Goal: Information Seeking & Learning: Get advice/opinions

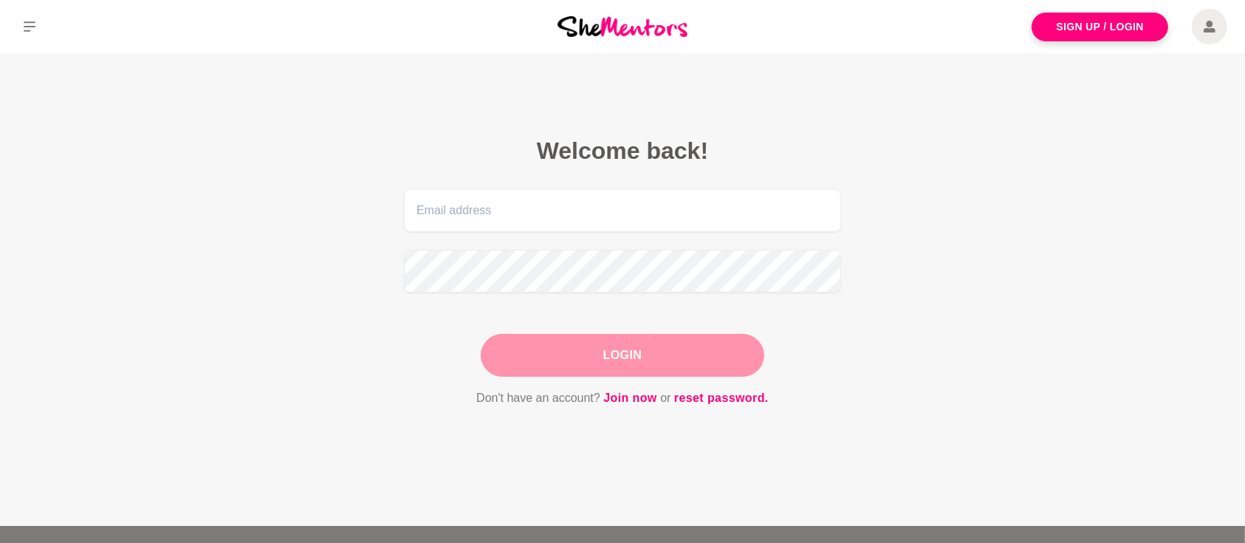
drag, startPoint x: 0, startPoint y: 0, endPoint x: 1080, endPoint y: 41, distance: 1080.7
click at [1080, 41] on div "Sign Up / Login" at bounding box center [1037, 26] width 415 height 53
click at [1078, 38] on link "Sign Up / Login" at bounding box center [1100, 27] width 137 height 29
click at [1075, 35] on link "Sign Up / Login" at bounding box center [1100, 27] width 137 height 29
click at [625, 394] on link "Join now" at bounding box center [630, 398] width 54 height 19
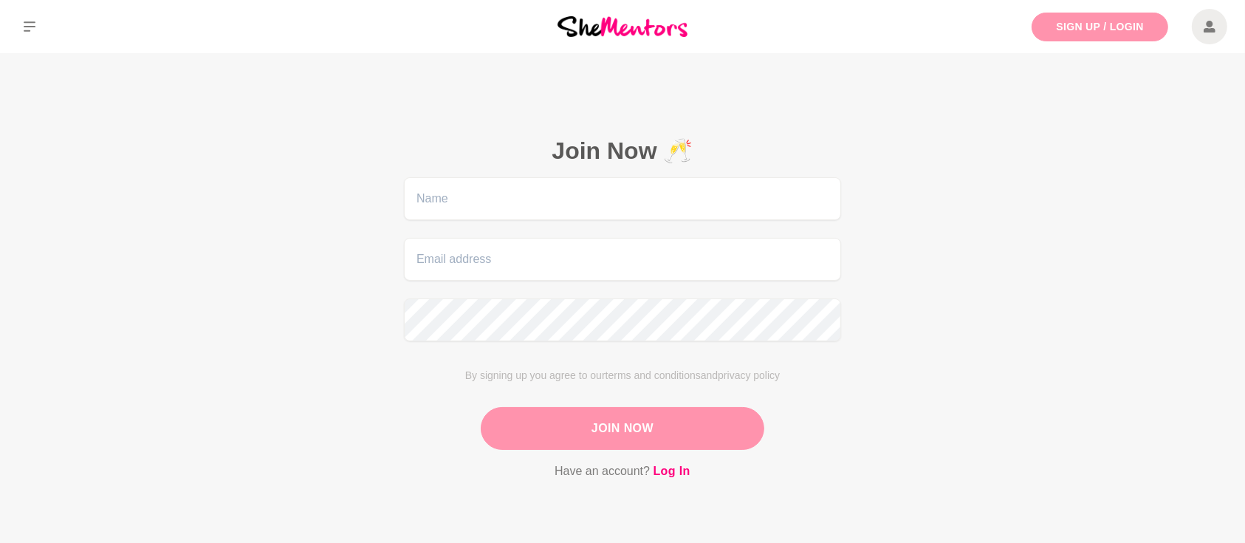
click at [1070, 26] on link "Sign Up / Login" at bounding box center [1100, 27] width 137 height 29
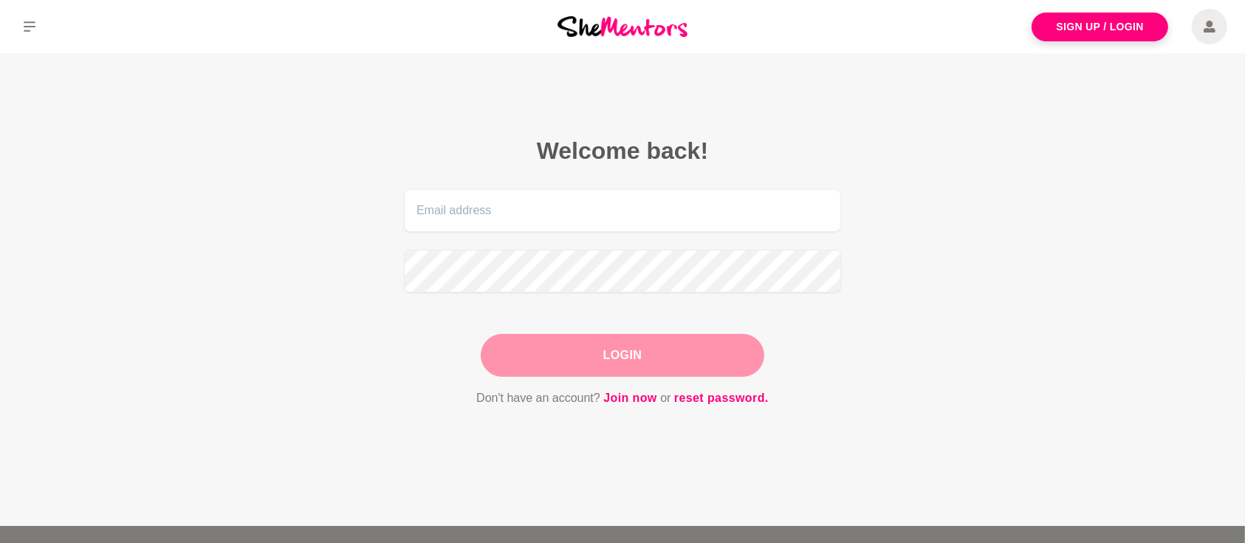
click at [1204, 27] on icon at bounding box center [1210, 26] width 12 height 35
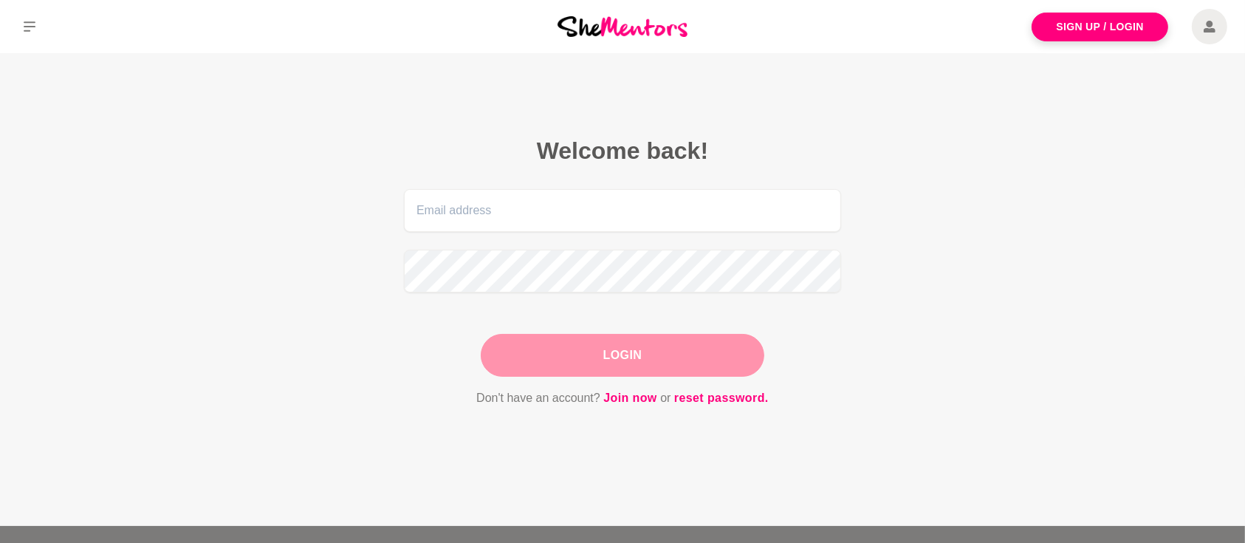
click at [1113, 201] on main "Welcome back! Login Don't have an account? Join now or reset password." at bounding box center [622, 289] width 1245 height 473
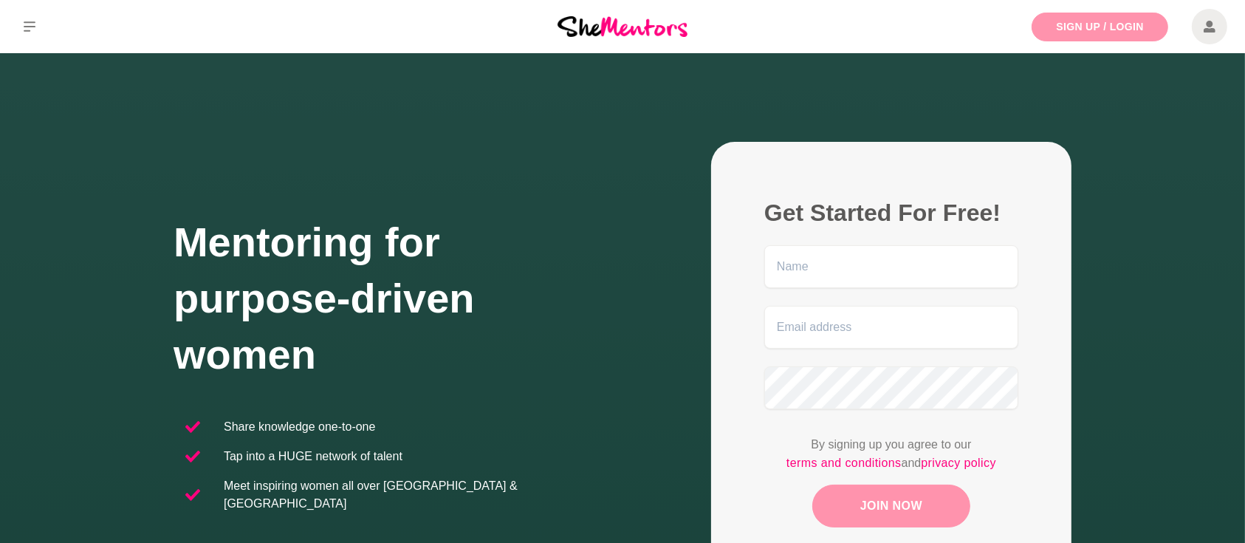
click at [1118, 23] on link "Sign Up / Login" at bounding box center [1100, 27] width 137 height 29
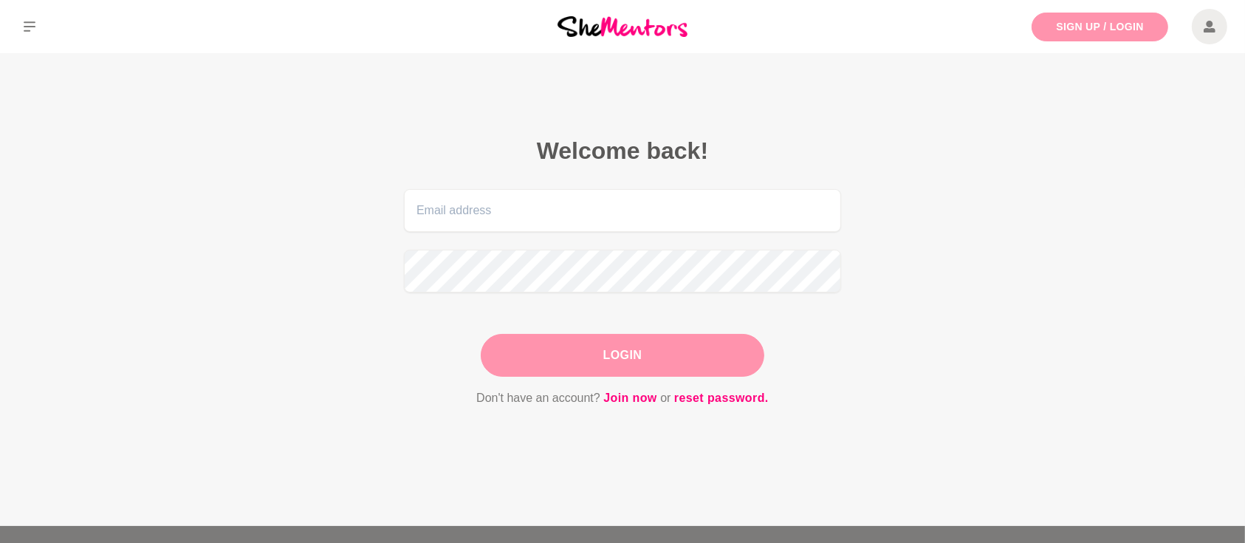
click at [1073, 26] on link "Sign Up / Login" at bounding box center [1100, 27] width 137 height 29
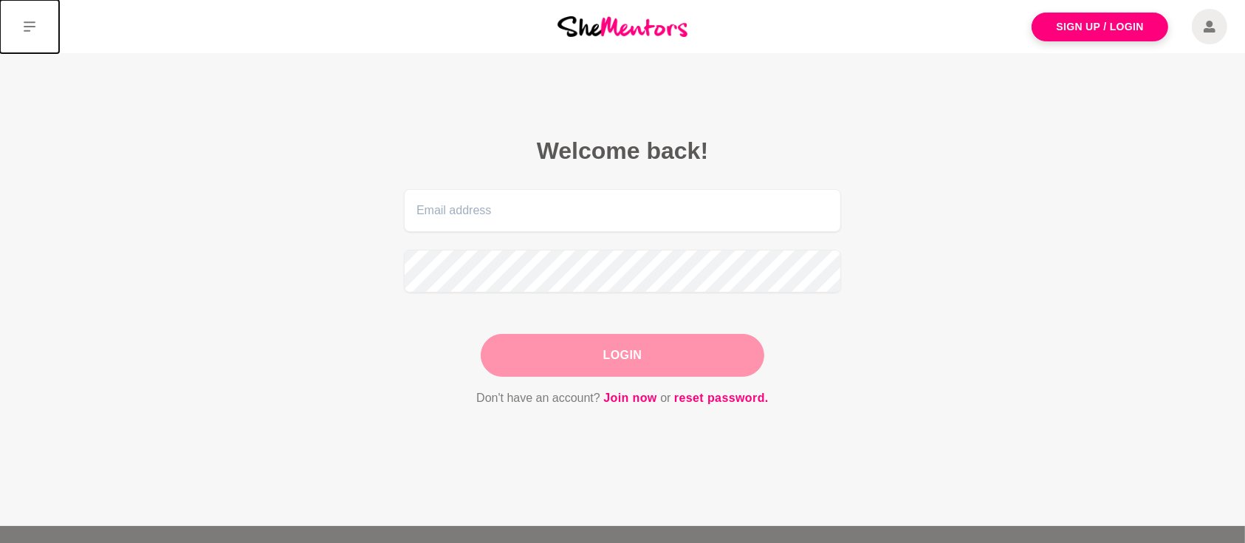
click at [28, 33] on button at bounding box center [29, 26] width 59 height 53
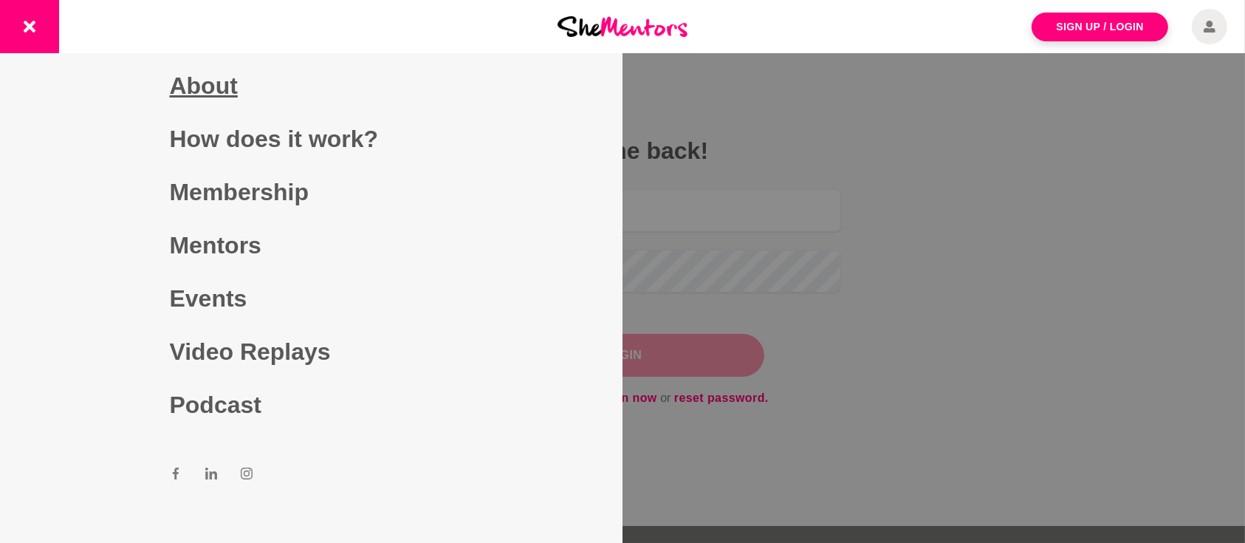
click at [196, 90] on link "About" at bounding box center [312, 85] width 284 height 53
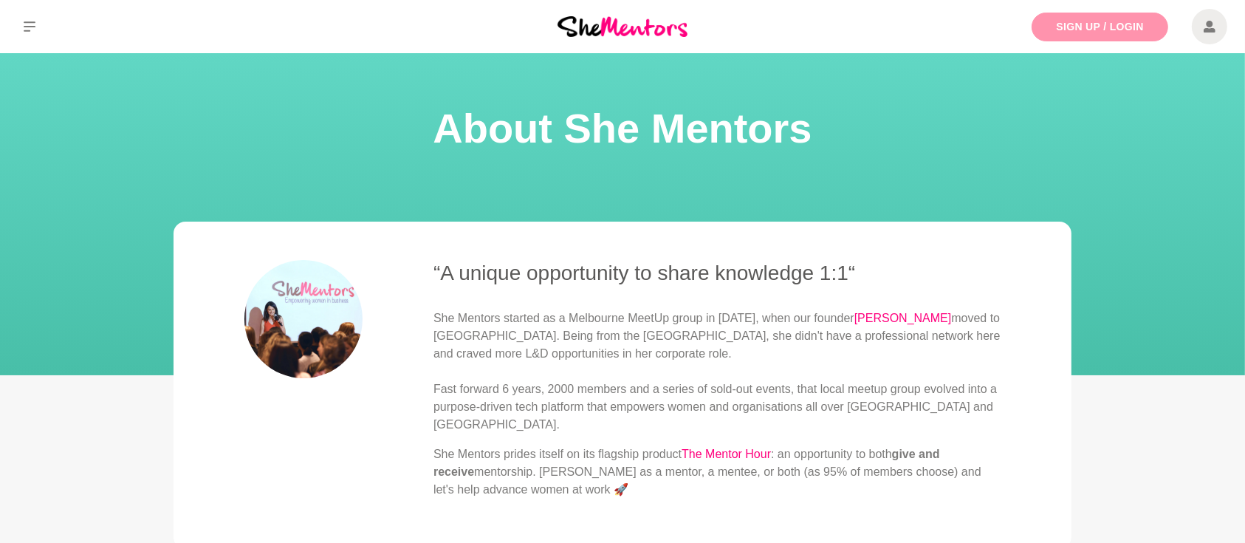
click at [1060, 23] on link "Sign Up / Login" at bounding box center [1100, 27] width 137 height 29
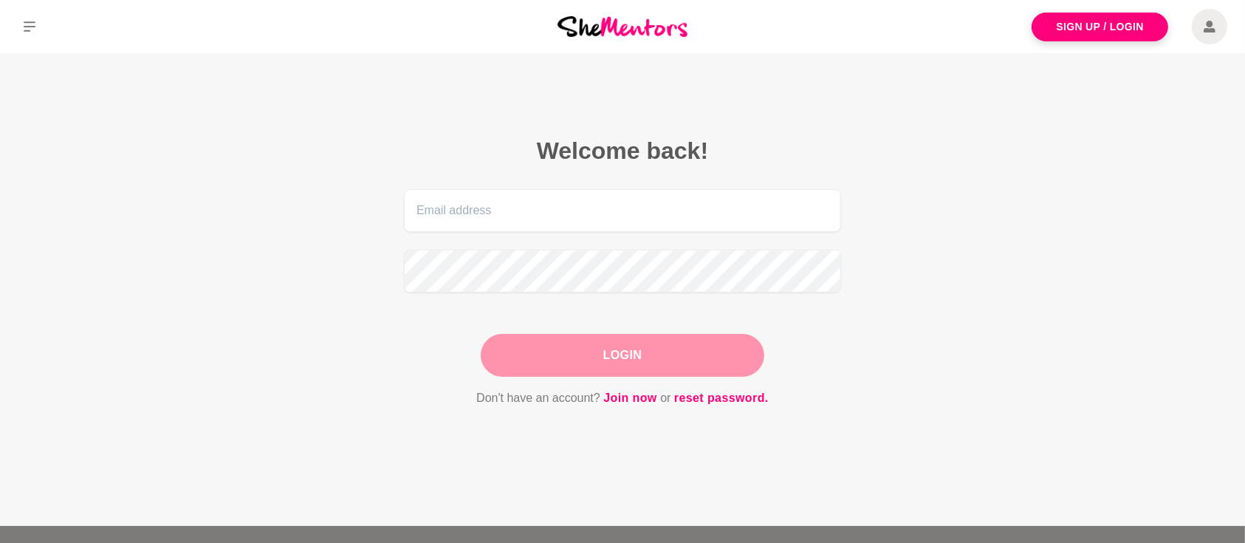
click at [1217, 30] on span at bounding box center [1209, 26] width 35 height 35
click at [1211, 27] on icon at bounding box center [1210, 26] width 12 height 35
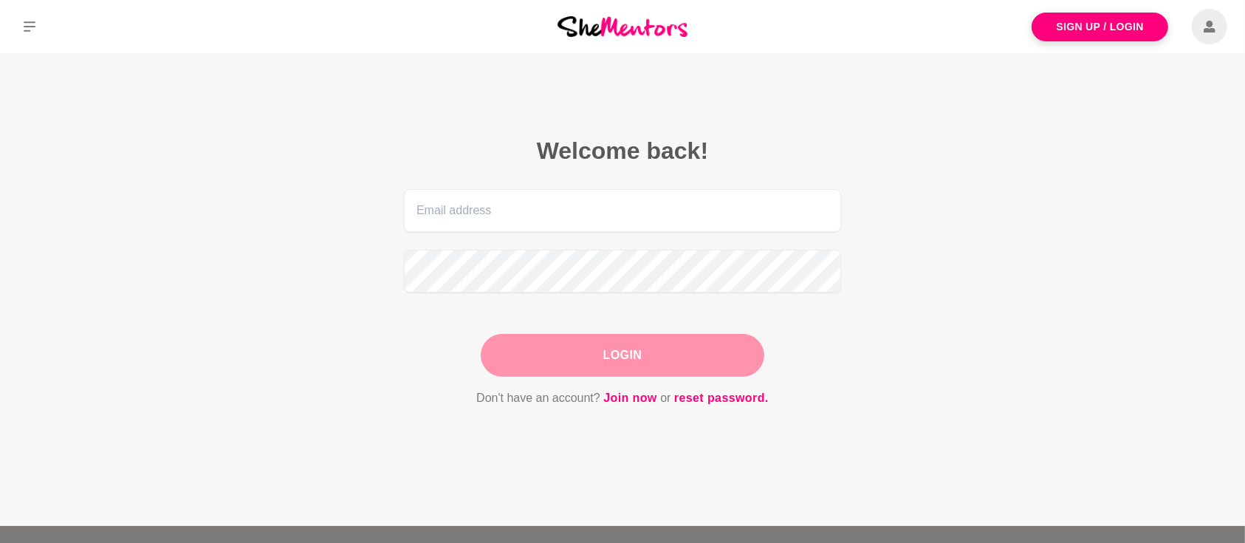
click at [1211, 27] on icon at bounding box center [1210, 26] width 12 height 35
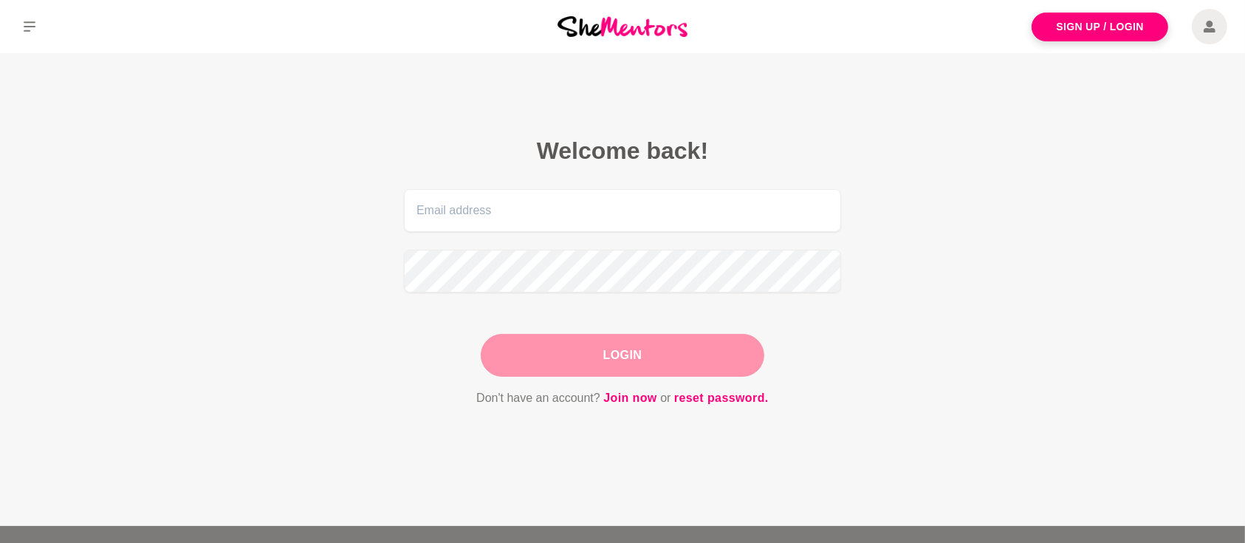
click at [1211, 27] on icon at bounding box center [1210, 26] width 12 height 35
click at [1078, 275] on main "Welcome back! Login Don't have an account? Join now or reset password." at bounding box center [622, 289] width 1245 height 473
click at [1113, 28] on link "Sign Up / Login" at bounding box center [1100, 27] width 137 height 29
click at [637, 395] on link "Join now" at bounding box center [630, 398] width 54 height 19
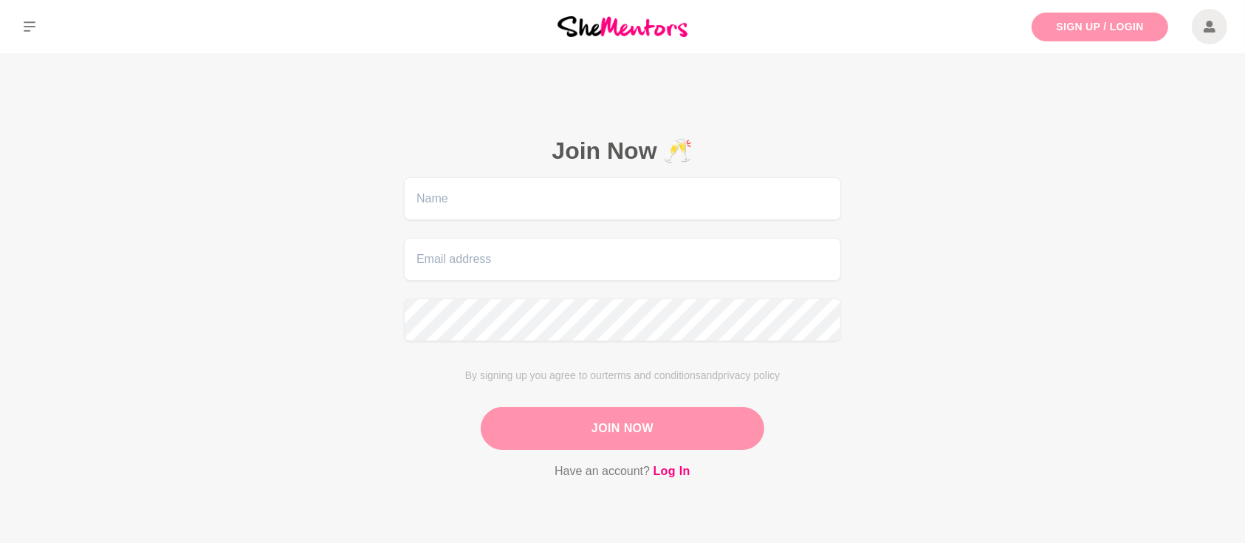
click at [1096, 31] on link "Sign Up / Login" at bounding box center [1100, 27] width 137 height 29
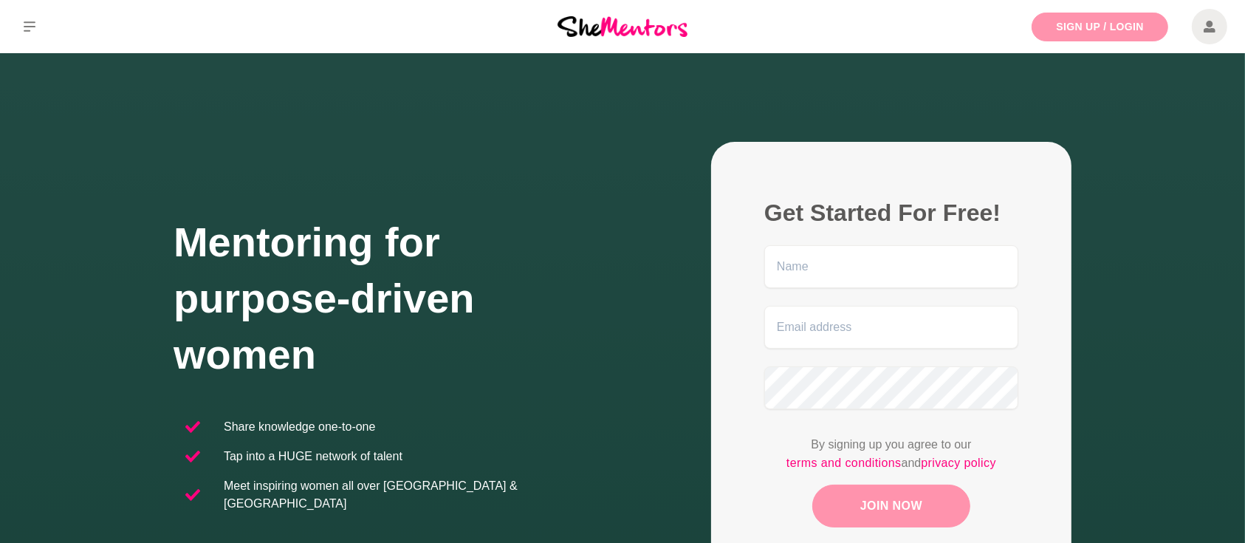
click at [1097, 31] on link "Sign Up / Login" at bounding box center [1100, 27] width 137 height 29
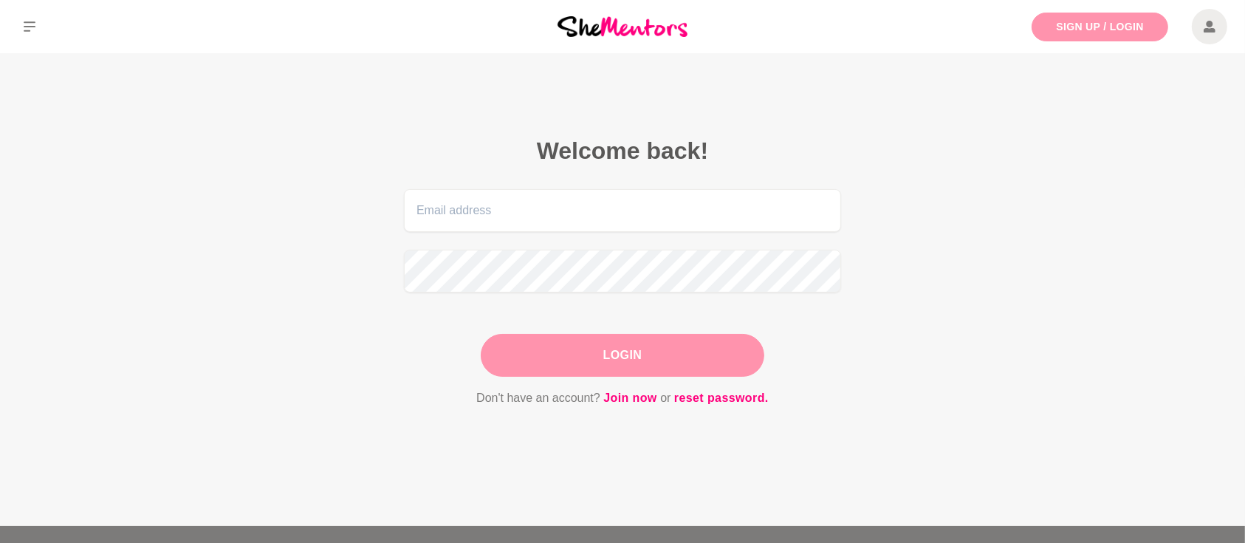
click at [1064, 37] on link "Sign Up / Login" at bounding box center [1100, 27] width 137 height 29
click at [1209, 35] on icon at bounding box center [1210, 26] width 12 height 35
click at [1210, 30] on icon at bounding box center [1210, 27] width 12 height 12
click at [1123, 192] on main "Welcome back! Login Don't have an account? Join now or reset password." at bounding box center [622, 289] width 1245 height 473
click at [1212, 28] on icon at bounding box center [1210, 27] width 12 height 12
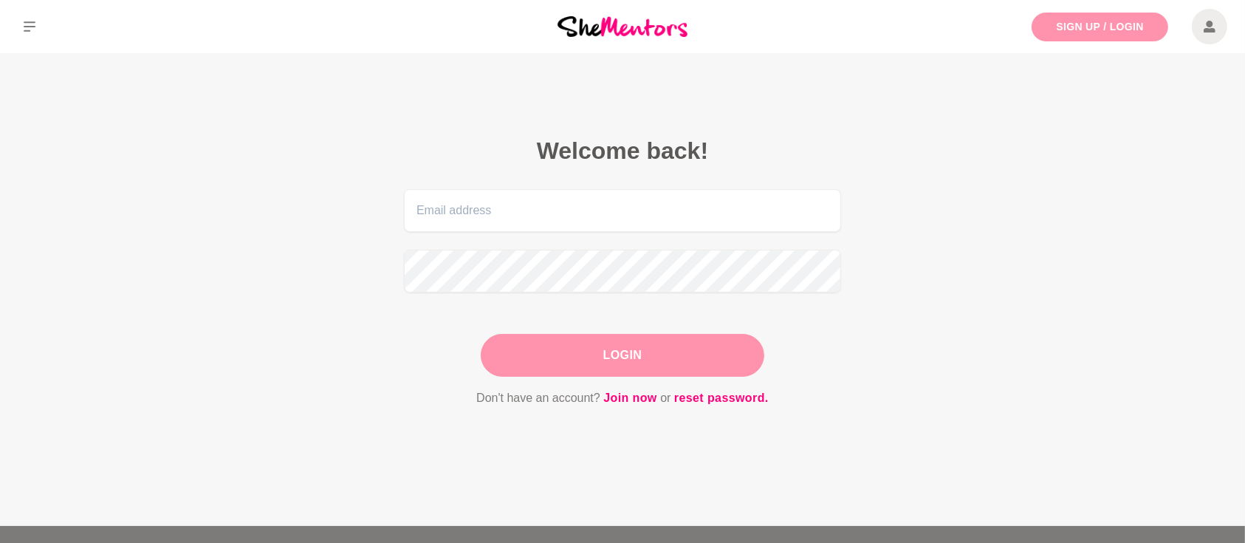
click at [1064, 28] on link "Sign Up / Login" at bounding box center [1100, 27] width 137 height 29
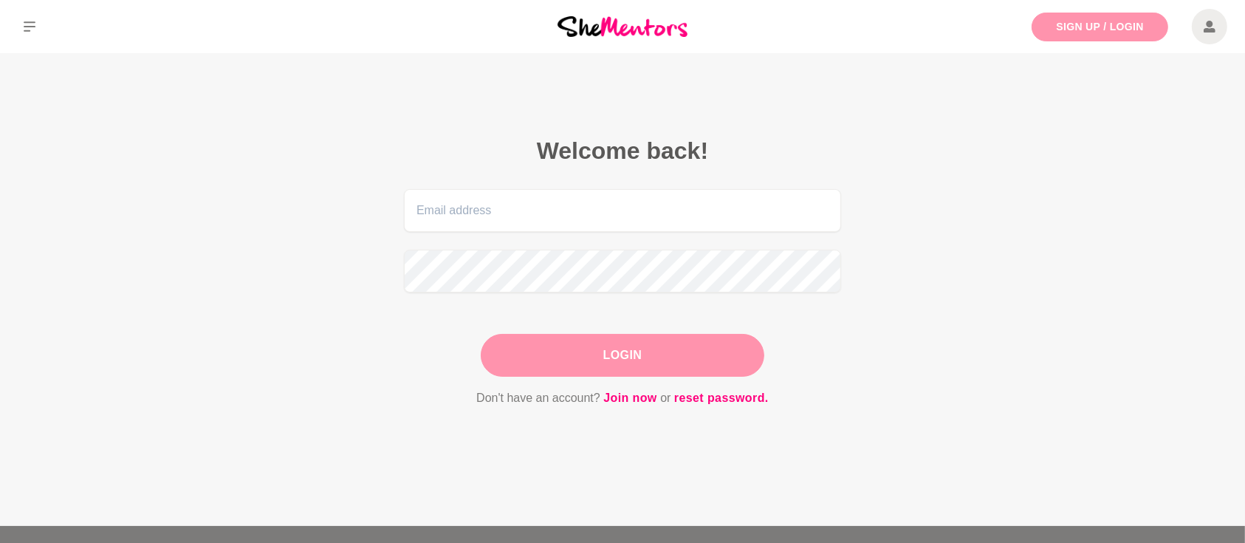
click at [1064, 28] on link "Sign Up / Login" at bounding box center [1100, 27] width 137 height 29
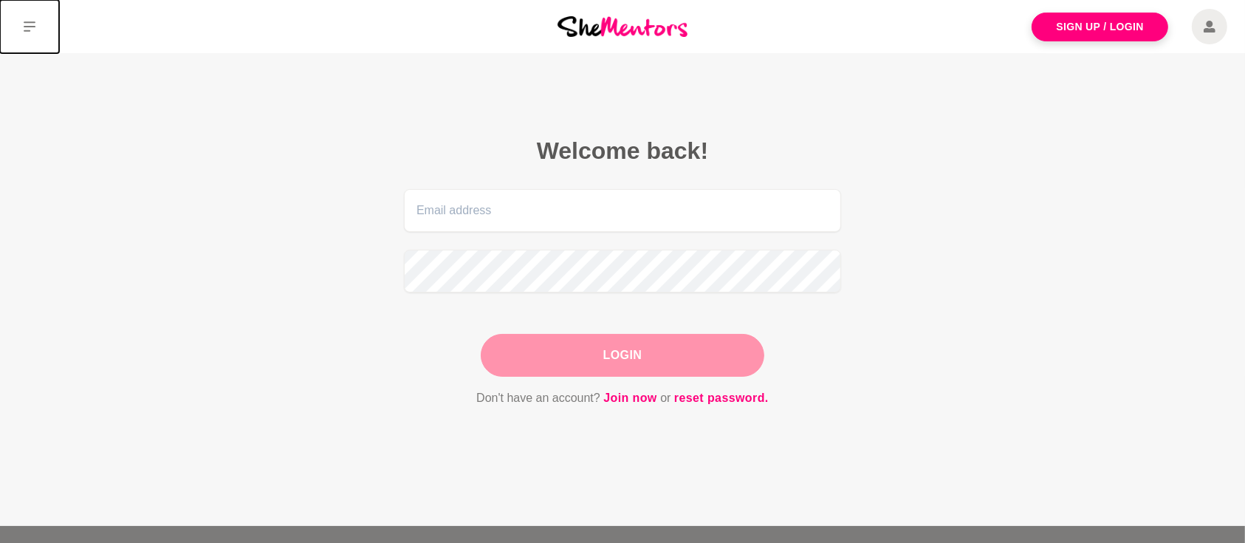
click at [26, 27] on icon at bounding box center [30, 27] width 12 height 12
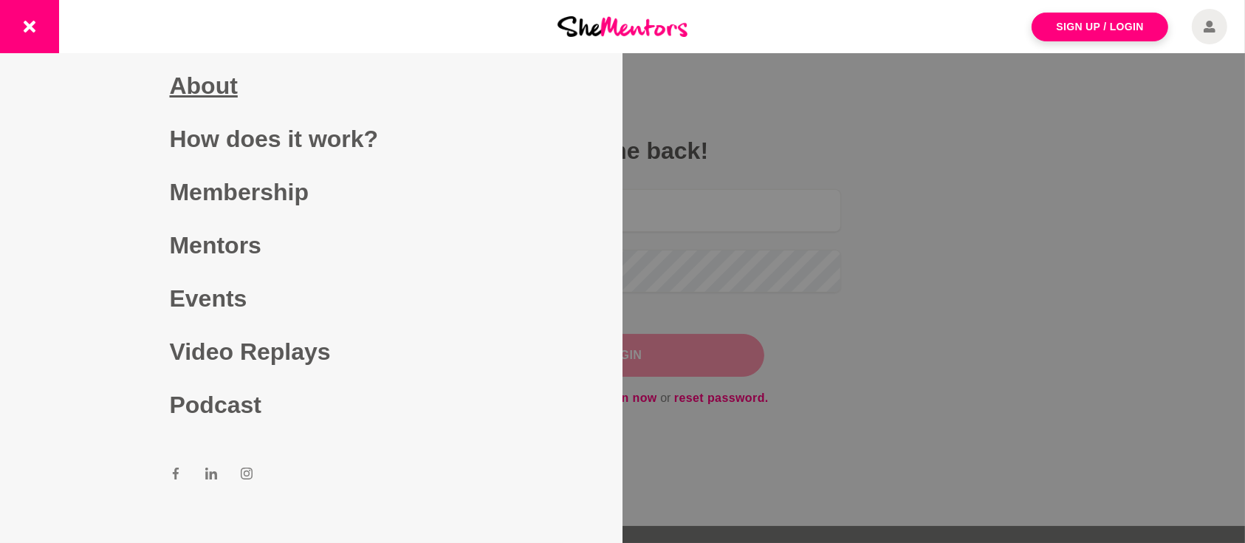
click at [219, 86] on link "About" at bounding box center [312, 85] width 284 height 53
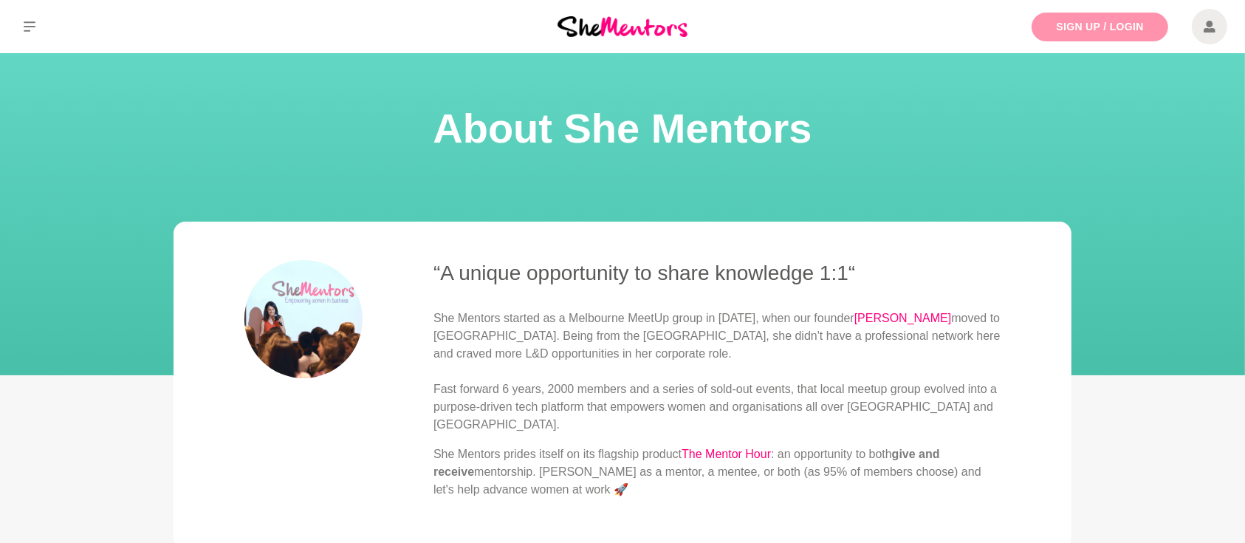
click at [1075, 22] on link "Sign Up / Login" at bounding box center [1100, 27] width 137 height 29
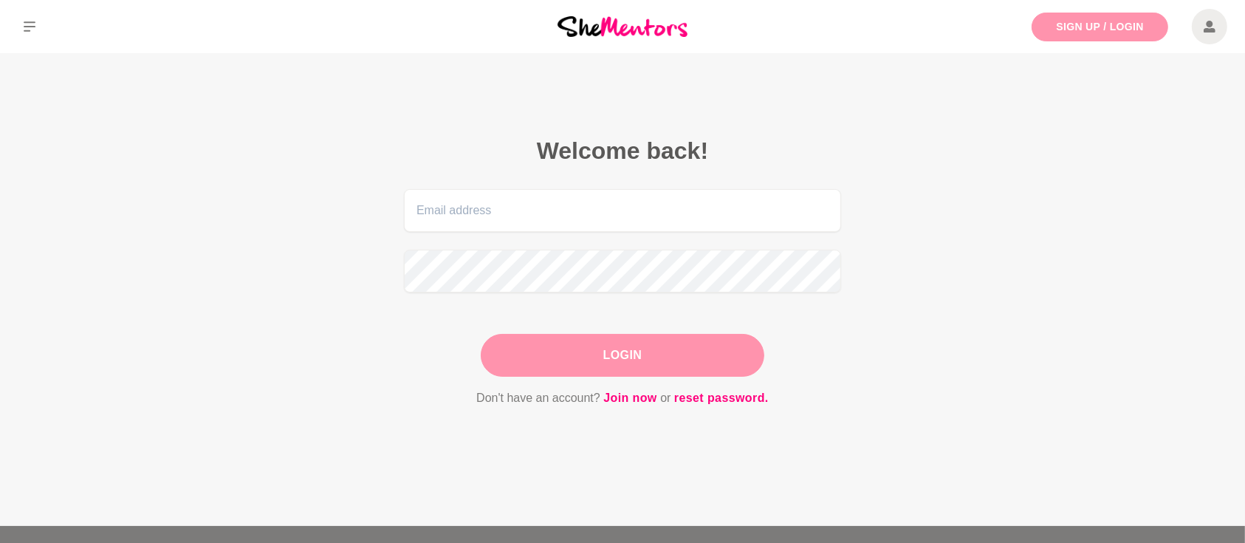
click at [1077, 22] on link "Sign Up / Login" at bounding box center [1100, 27] width 137 height 29
click at [1104, 33] on link "Sign Up / Login" at bounding box center [1100, 27] width 137 height 29
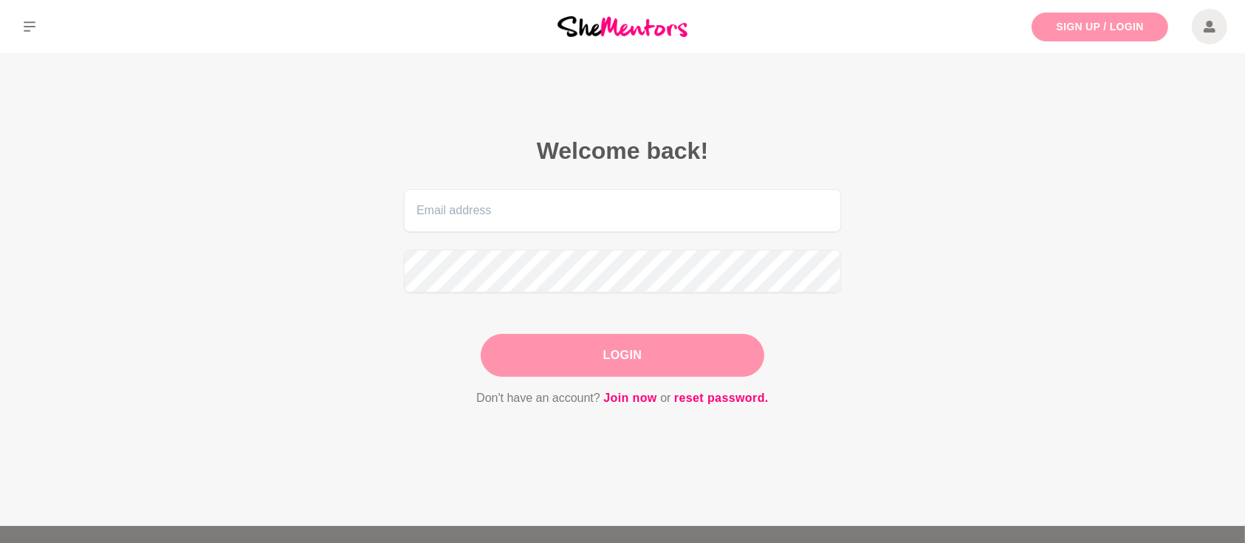
click at [1104, 33] on link "Sign Up / Login" at bounding box center [1100, 27] width 137 height 29
click at [488, 211] on input "email" at bounding box center [622, 210] width 437 height 43
type input "[PERSON_NAME][EMAIL_ADDRESS][PERSON_NAME][DOMAIN_NAME]"
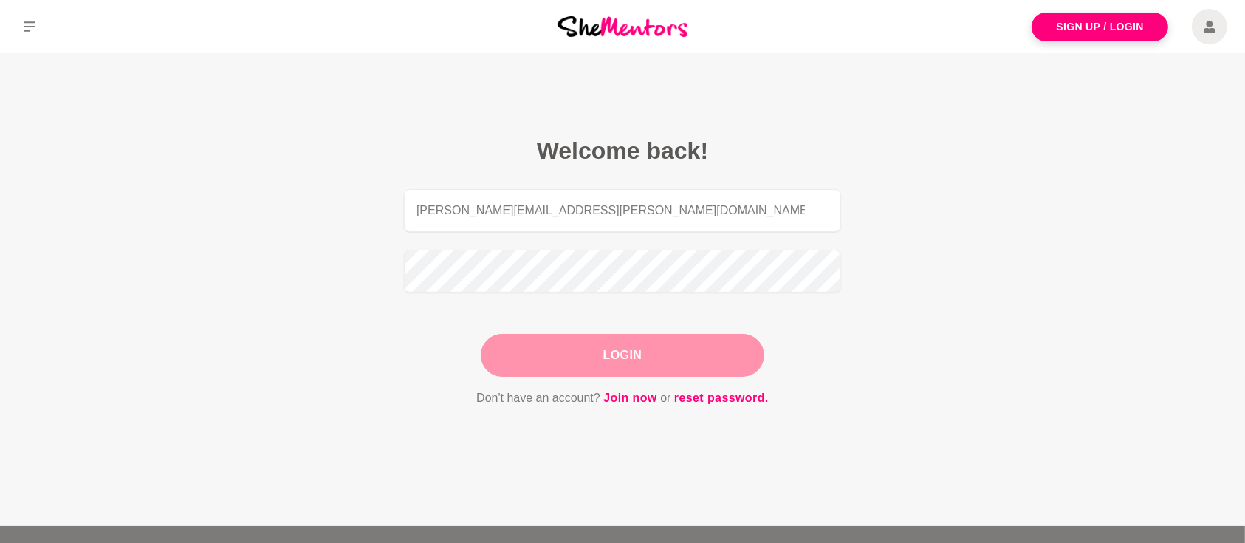
click at [580, 350] on button "Login" at bounding box center [623, 355] width 284 height 43
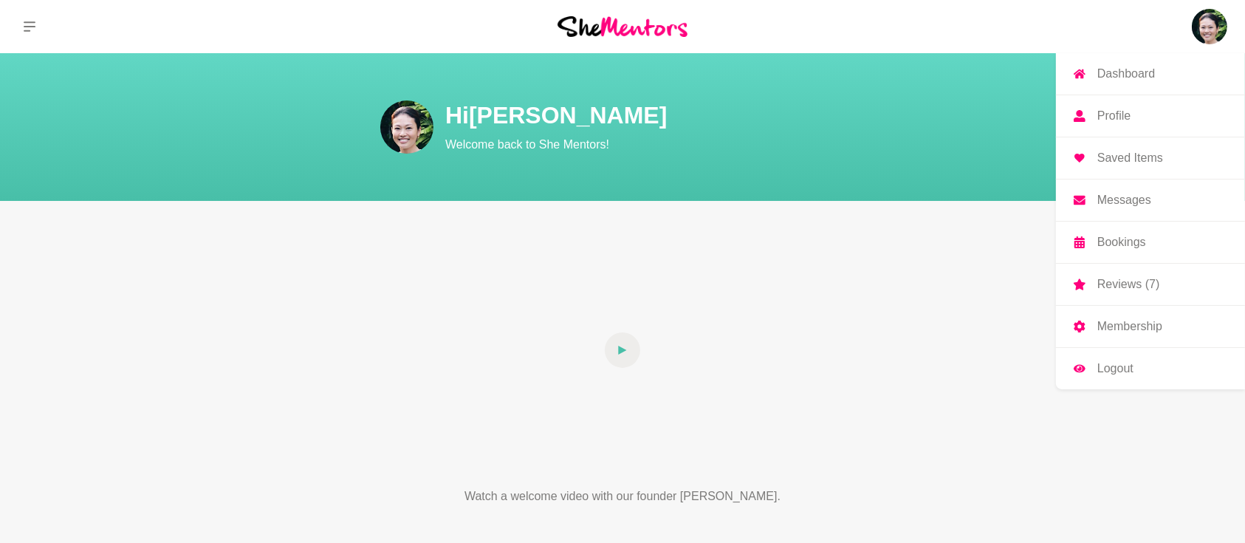
click at [1126, 198] on p "Messages" at bounding box center [1125, 200] width 54 height 12
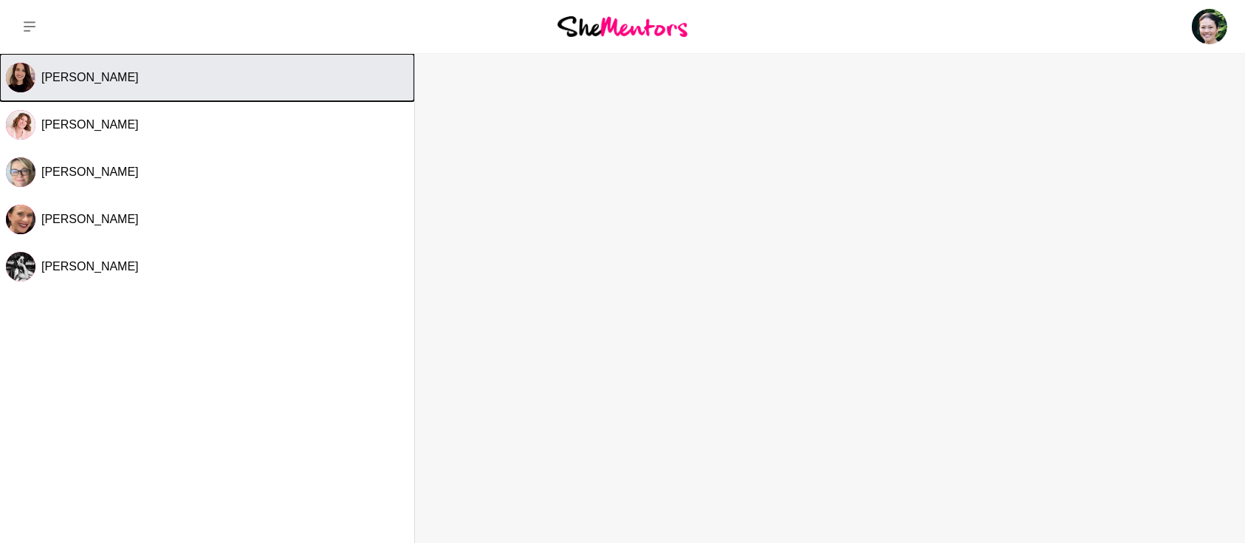
click at [296, 83] on div "[PERSON_NAME]" at bounding box center [224, 77] width 367 height 15
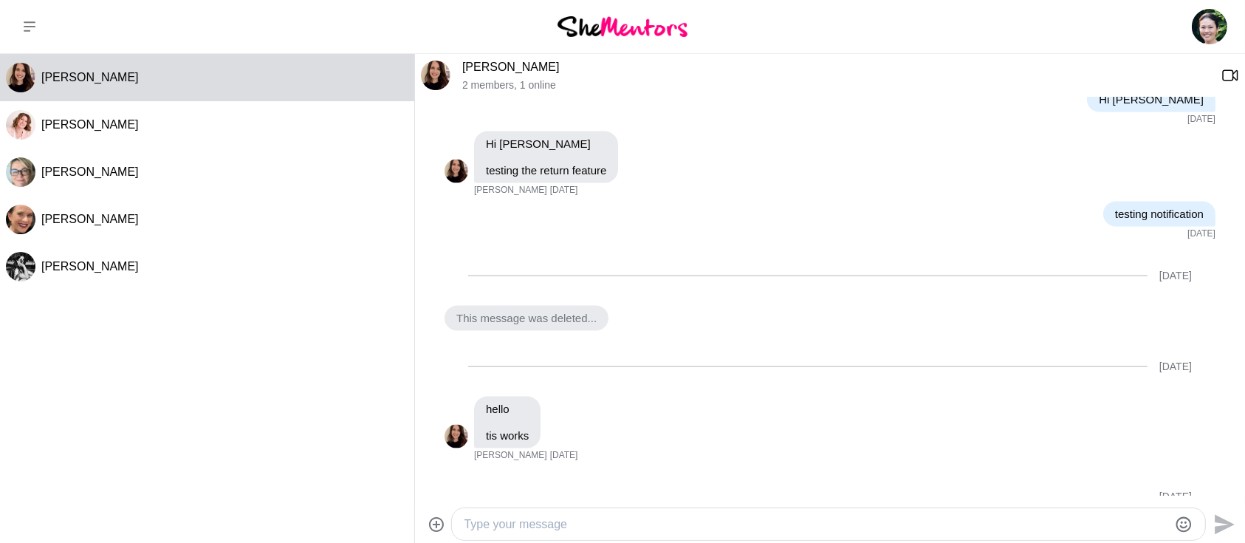
scroll to position [2477, 0]
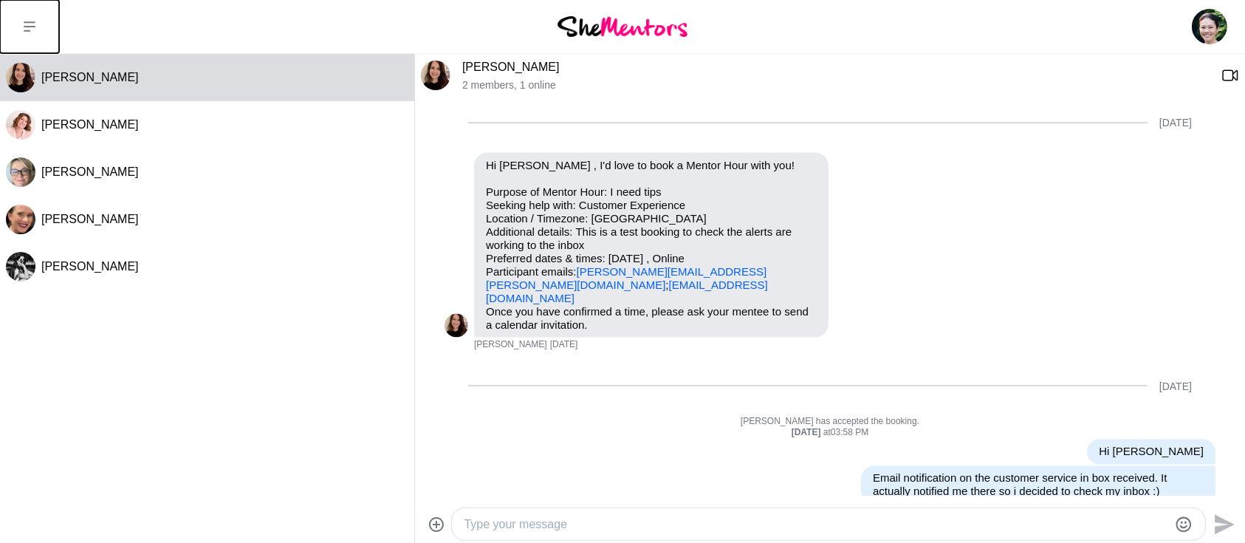
click at [27, 15] on button at bounding box center [29, 26] width 59 height 53
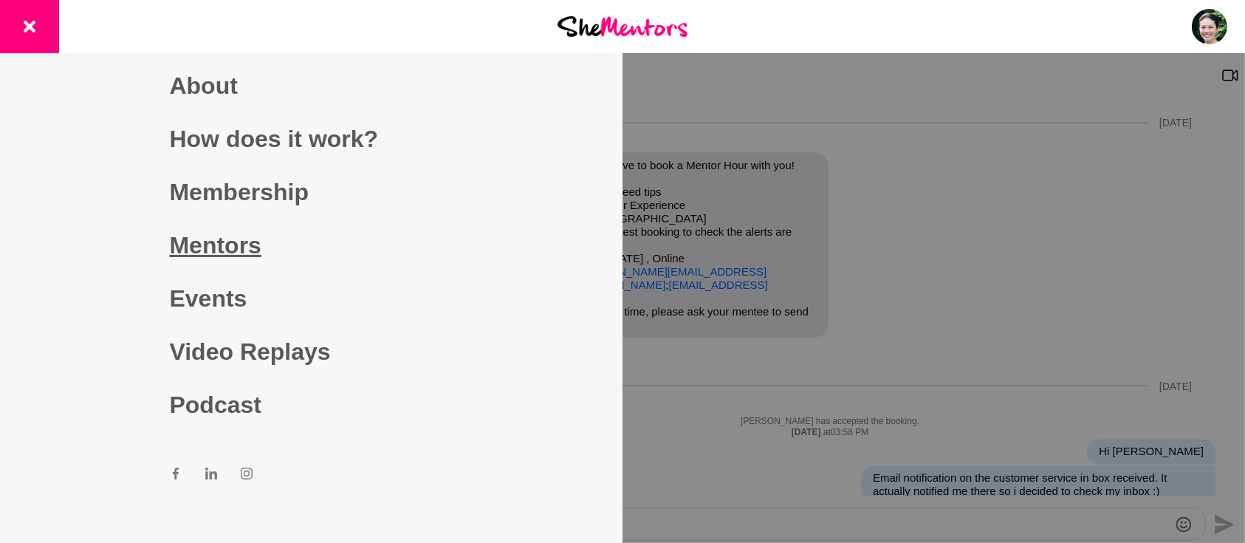
click at [204, 250] on link "Mentors" at bounding box center [312, 245] width 284 height 53
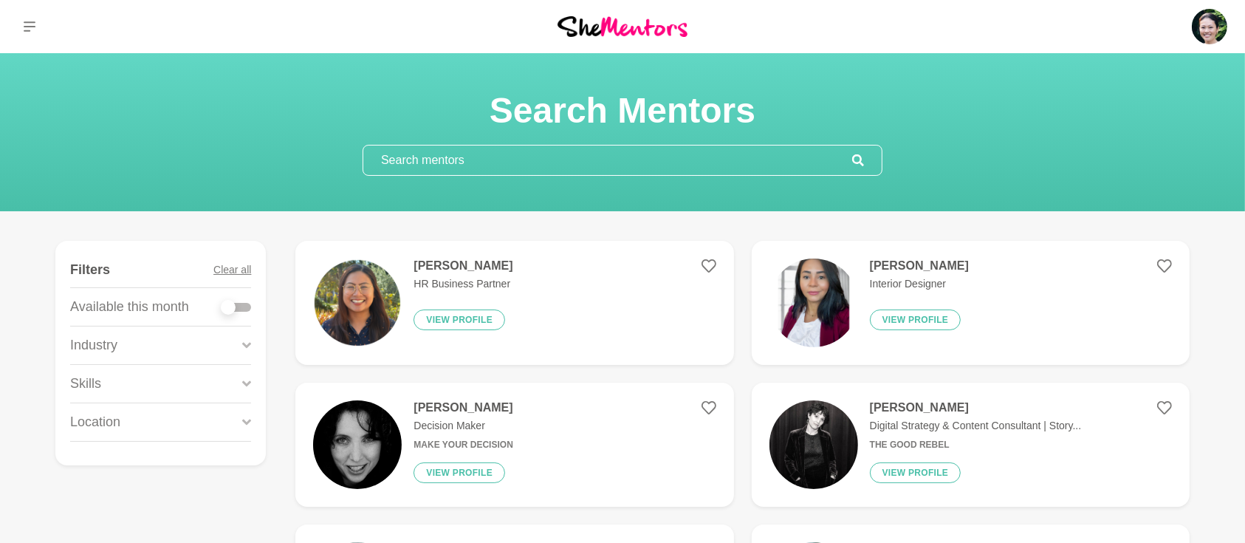
click at [449, 163] on input "text" at bounding box center [607, 161] width 489 height 30
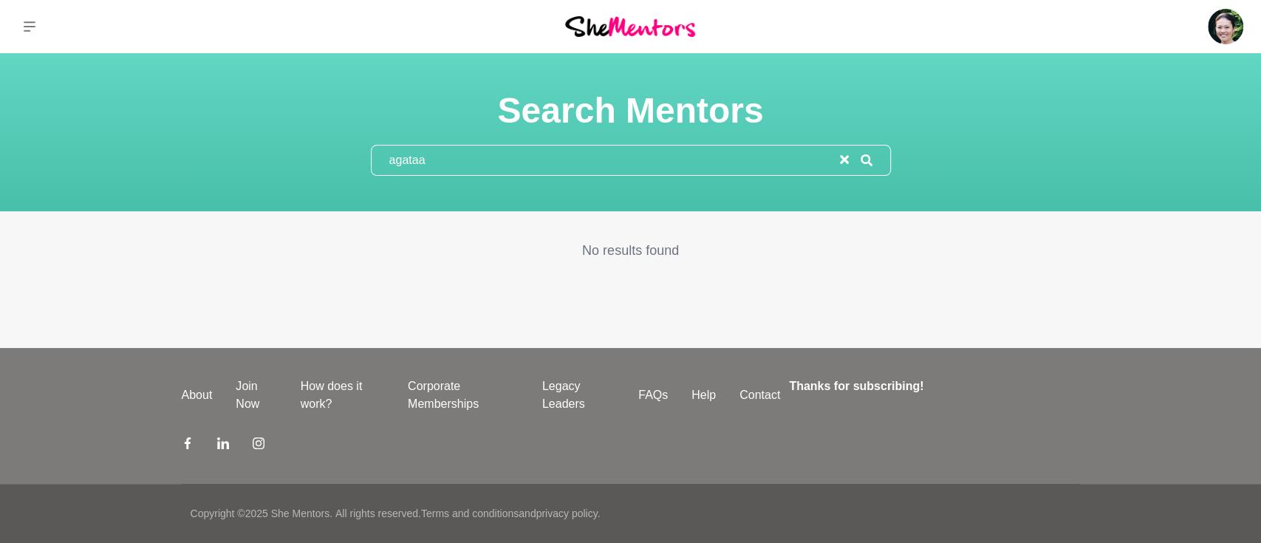
type input "agata"
drag, startPoint x: 449, startPoint y: 163, endPoint x: 334, endPoint y: 157, distance: 115.3
click at [334, 157] on div "Search Mentors agata" at bounding box center [630, 132] width 1225 height 87
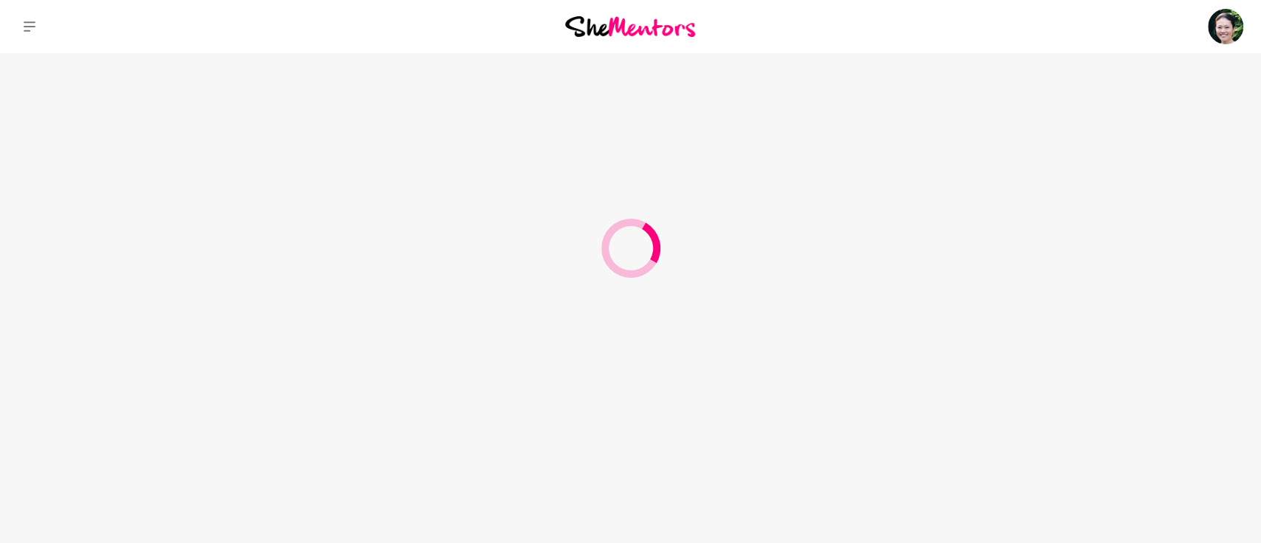
type input "Alison"
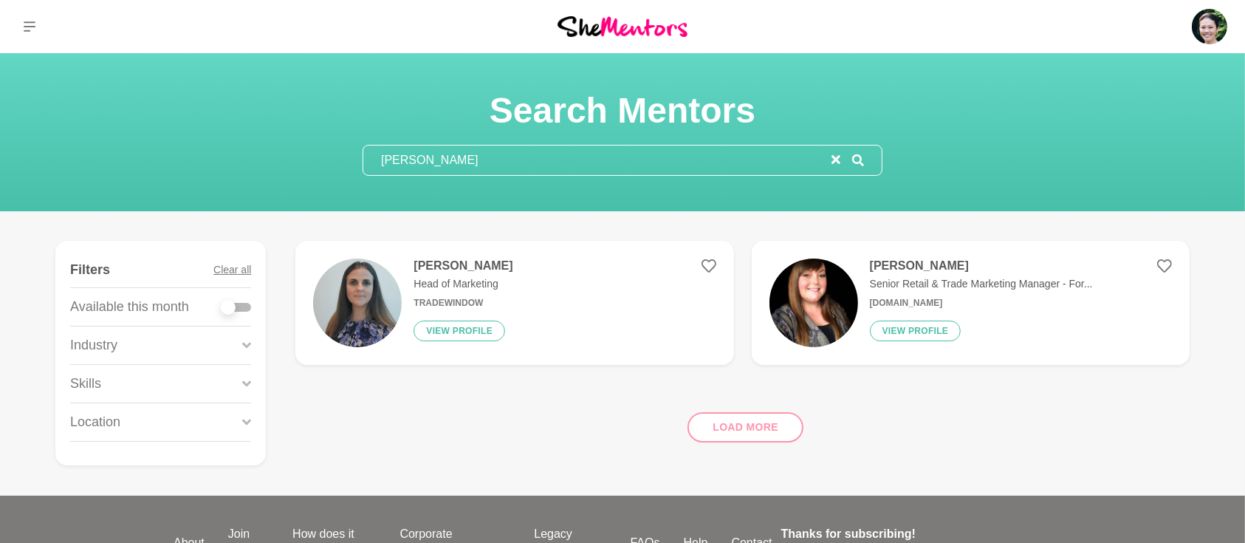
click at [449, 265] on h4 "Alison Renwick" at bounding box center [463, 266] width 99 height 15
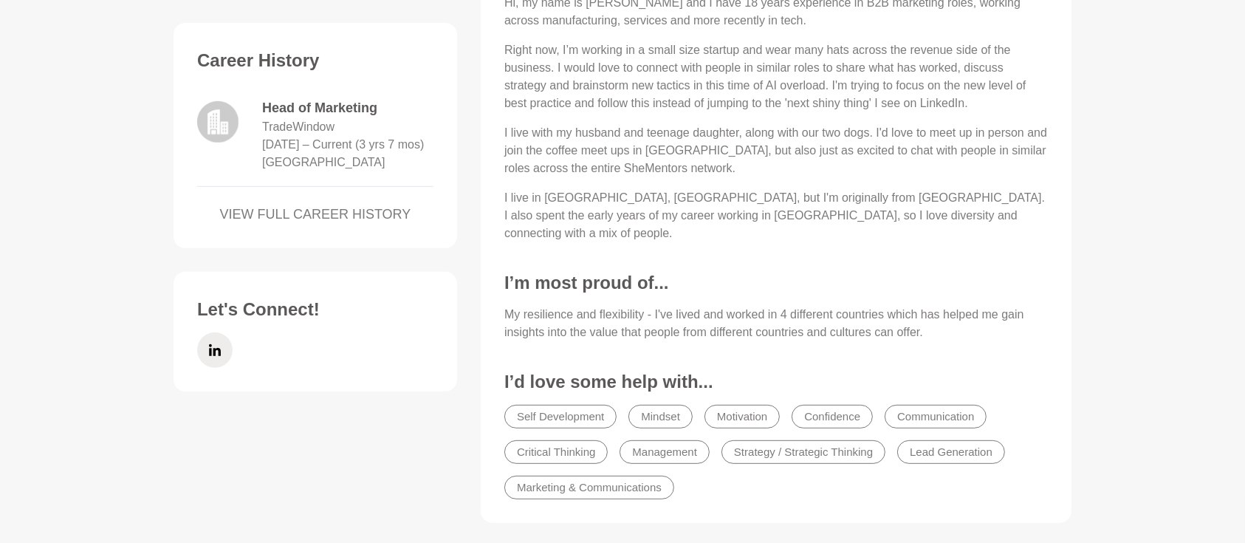
scroll to position [656, 0]
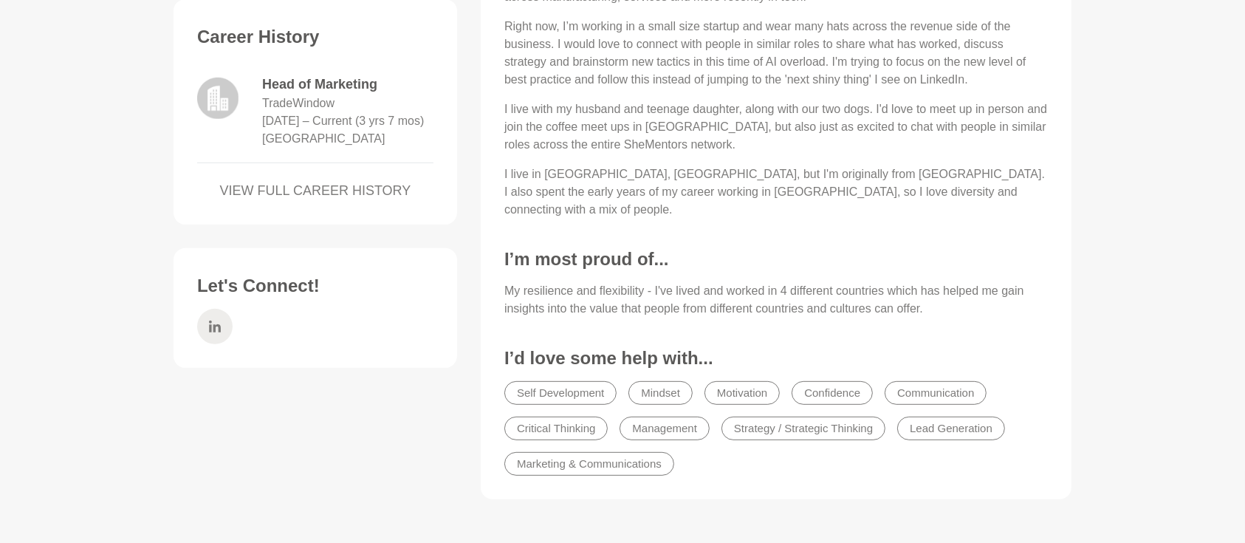
click at [225, 321] on span at bounding box center [214, 326] width 35 height 35
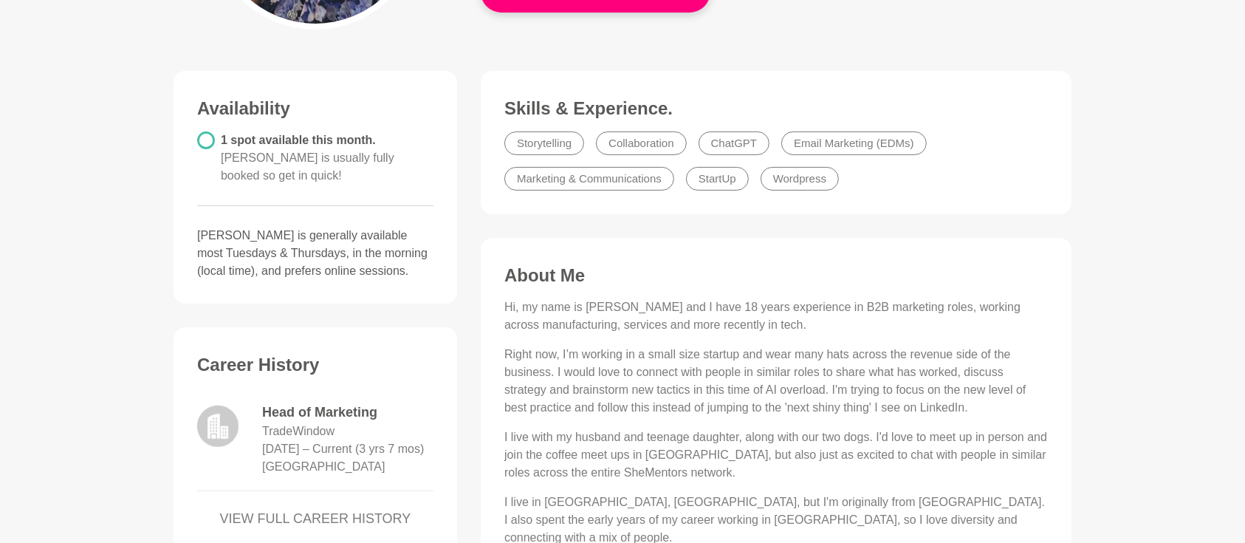
scroll to position [0, 0]
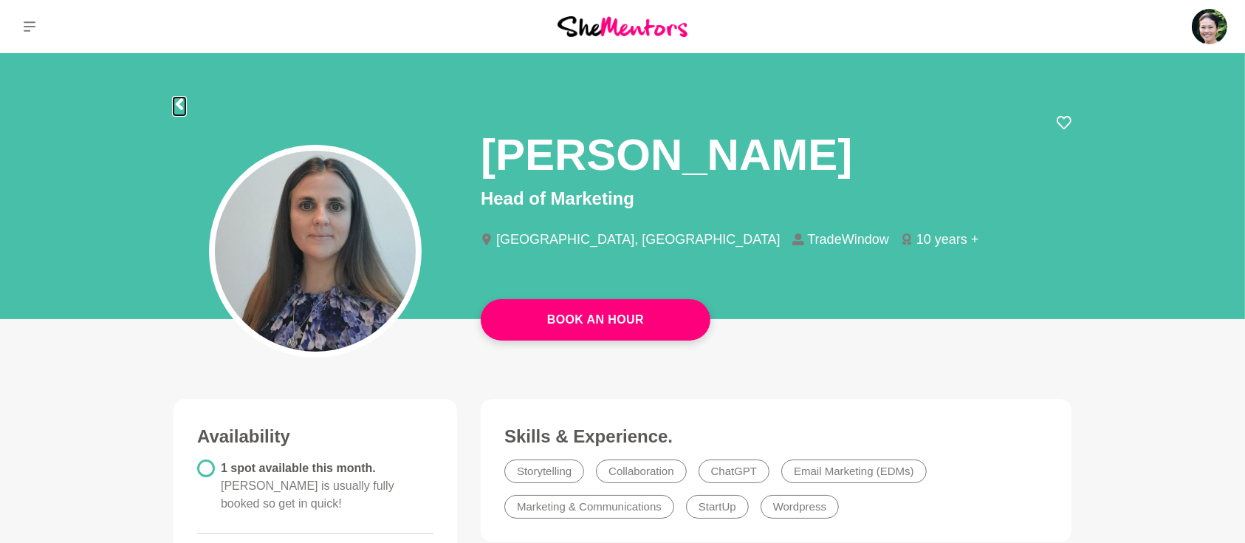
click at [179, 103] on icon at bounding box center [179, 104] width 7 height 12
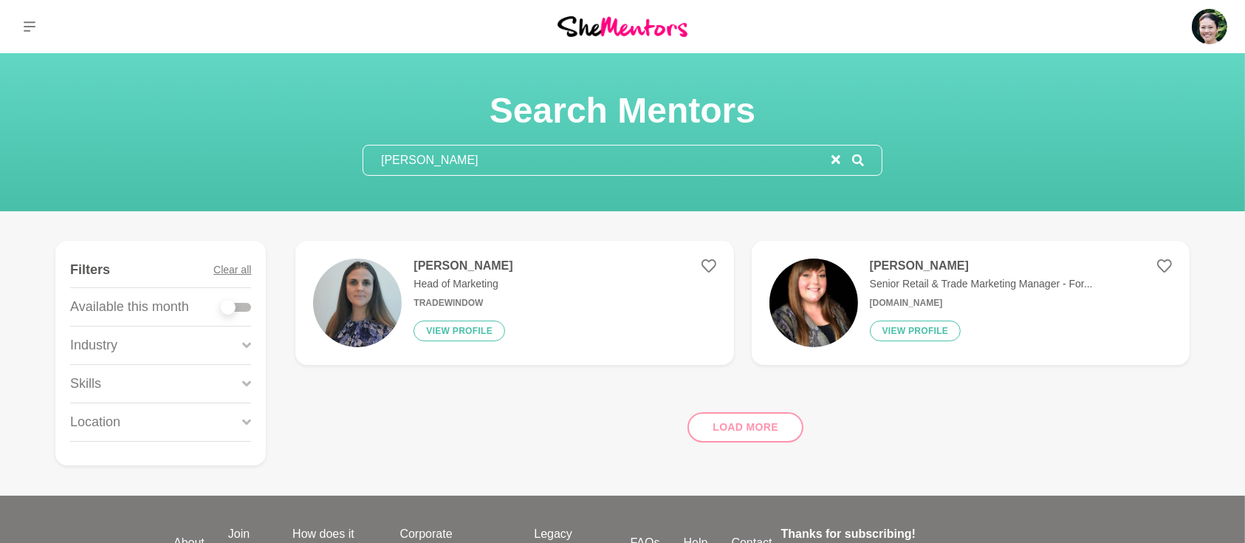
click at [246, 307] on div at bounding box center [237, 307] width 30 height 9
checkbox input "true"
drag, startPoint x: 837, startPoint y: 162, endPoint x: 827, endPoint y: 157, distance: 11.3
click at [835, 160] on icon "reset" at bounding box center [836, 159] width 9 height 9
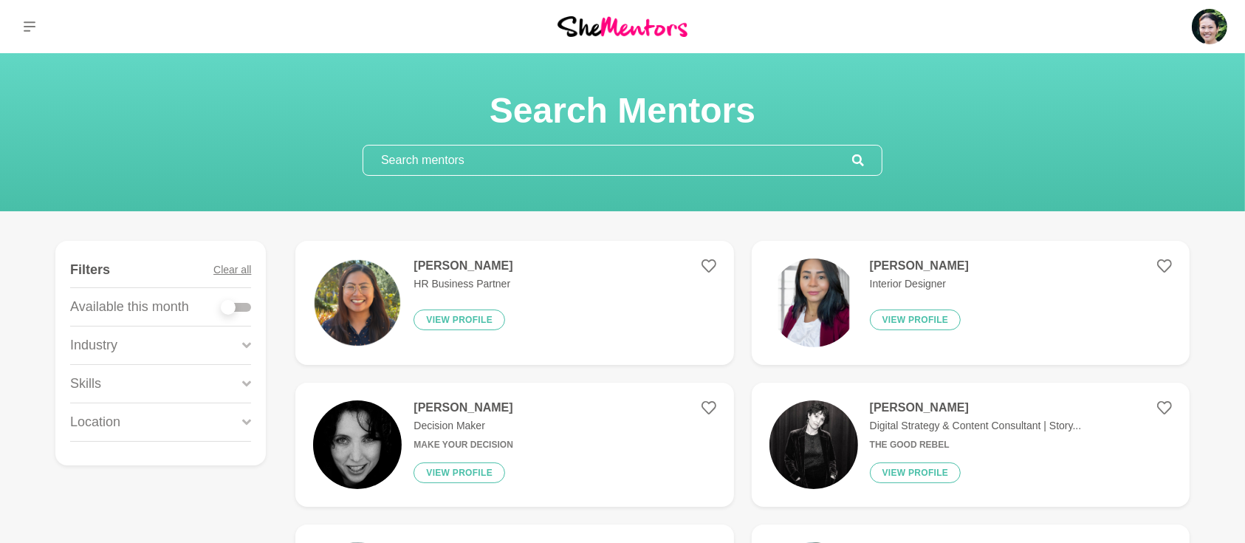
click at [248, 304] on div at bounding box center [237, 307] width 30 height 9
checkbox input "true"
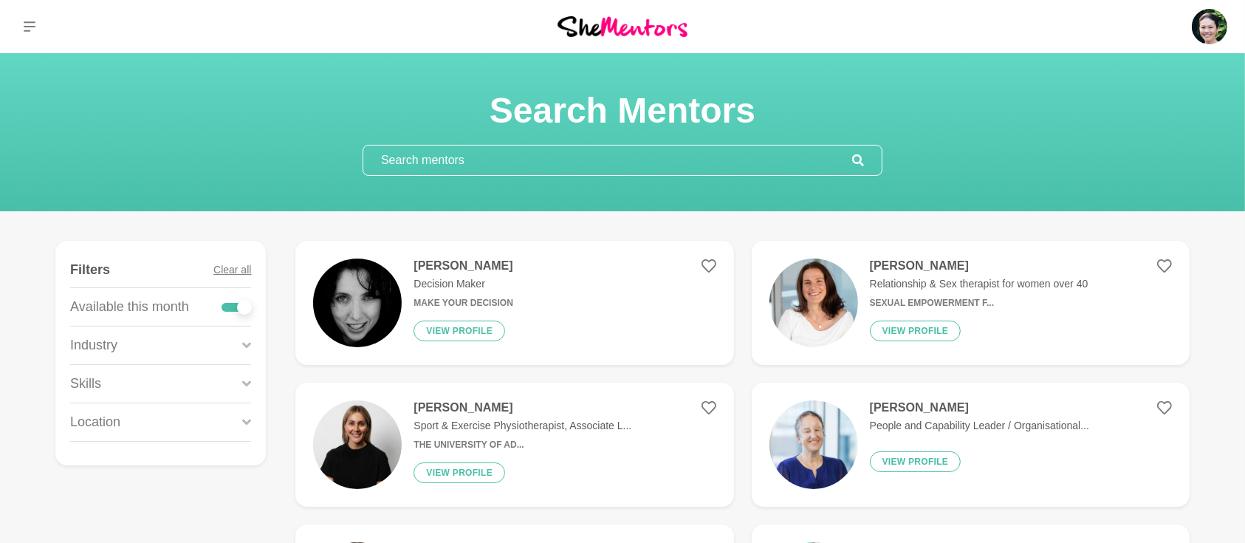
click at [240, 383] on div "Skills" at bounding box center [160, 384] width 181 height 38
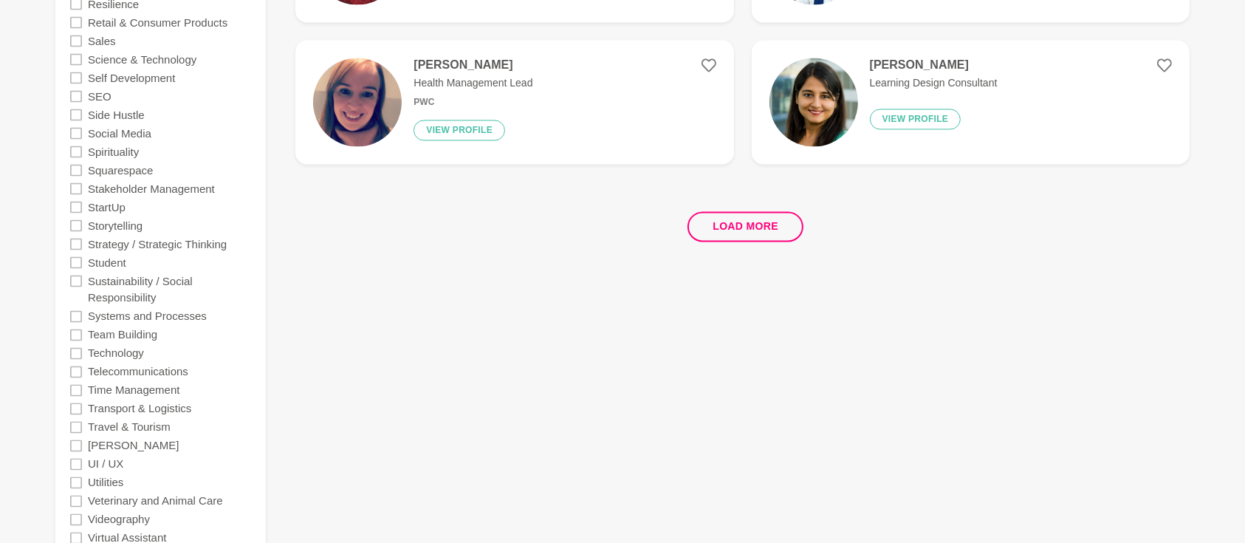
scroll to position [2757, 0]
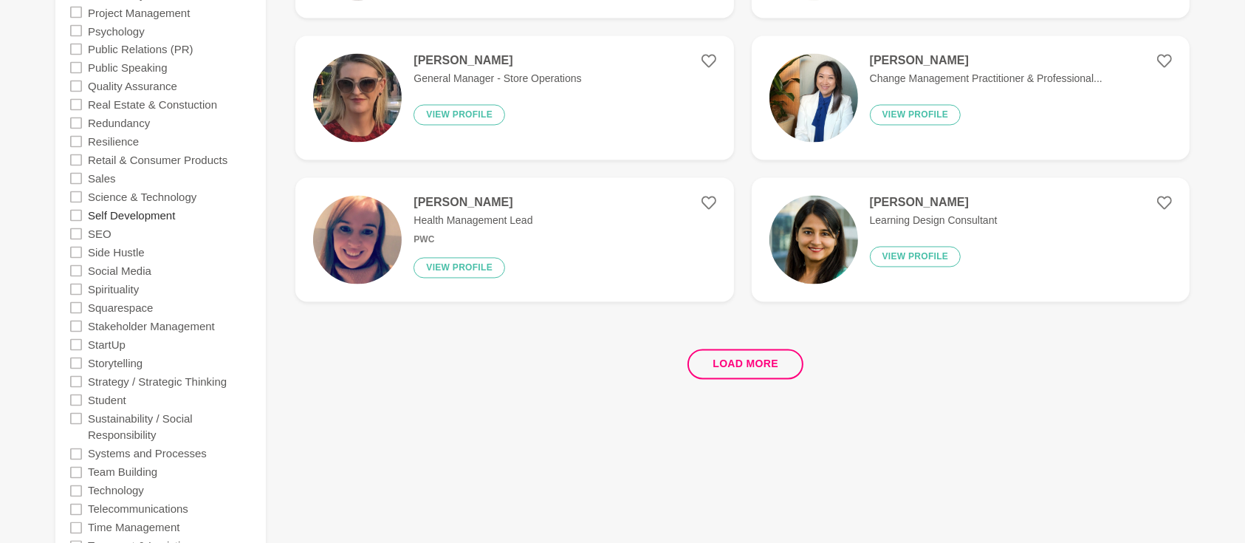
click at [137, 216] on label "Self Development" at bounding box center [131, 215] width 87 height 18
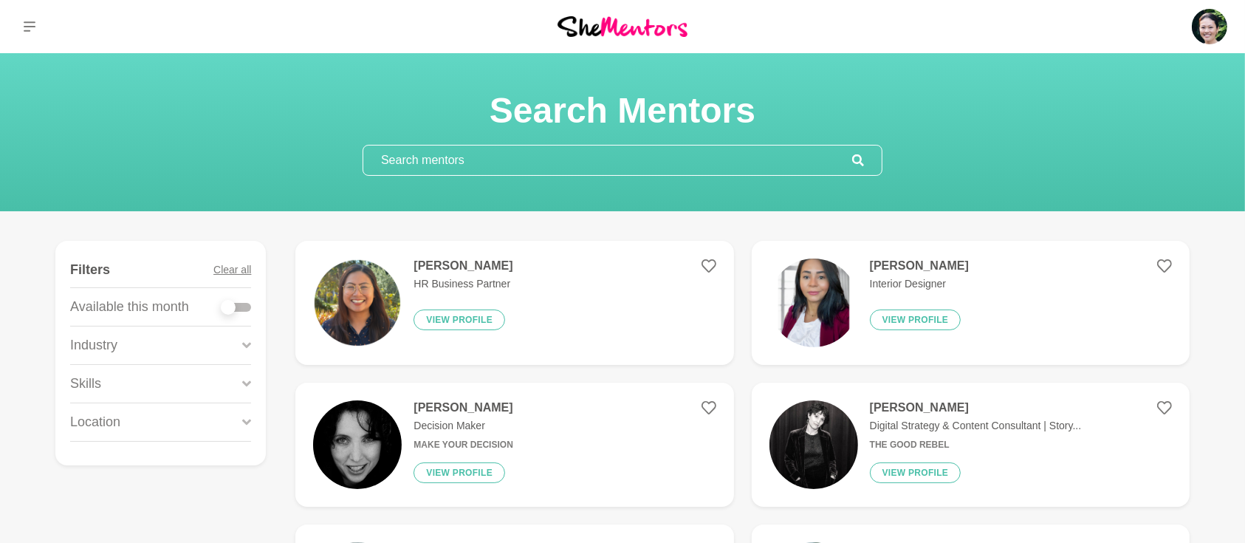
drag, startPoint x: 247, startPoint y: 298, endPoint x: 247, endPoint y: 315, distance: 16.3
click at [247, 299] on label at bounding box center [237, 304] width 30 height 15
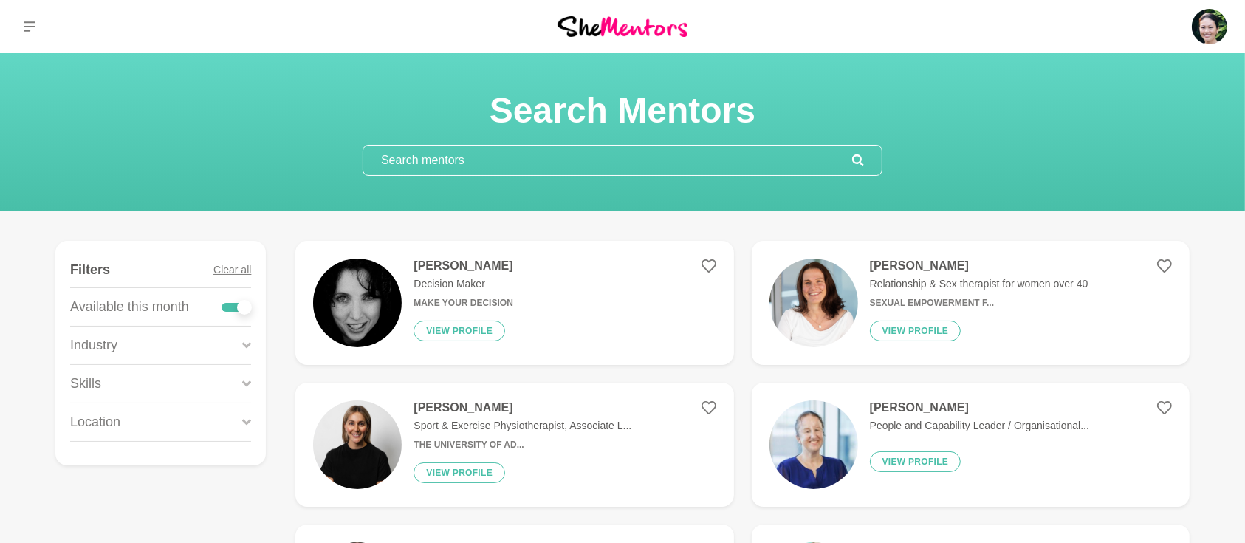
click at [244, 309] on div at bounding box center [244, 307] width 15 height 15
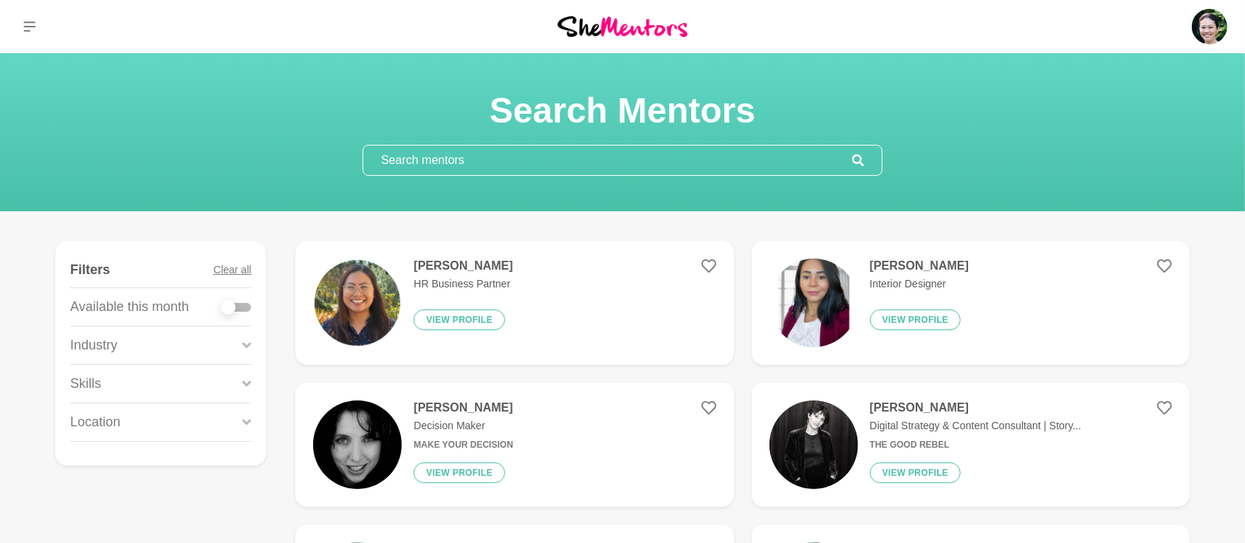
click at [244, 304] on div at bounding box center [237, 307] width 30 height 9
checkbox input "true"
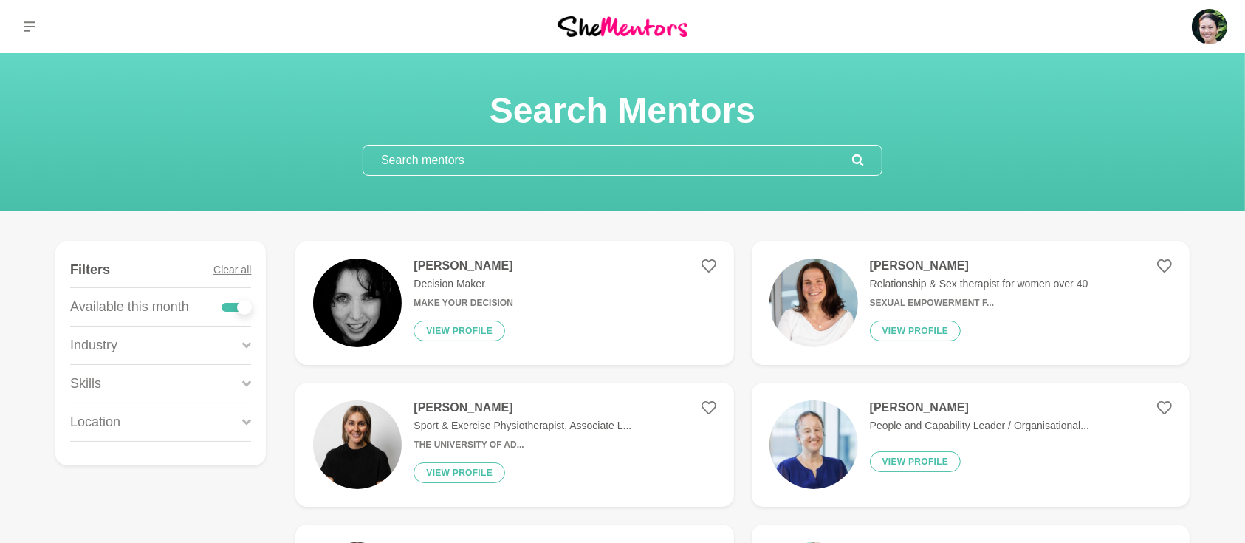
click at [244, 387] on icon at bounding box center [246, 384] width 9 height 20
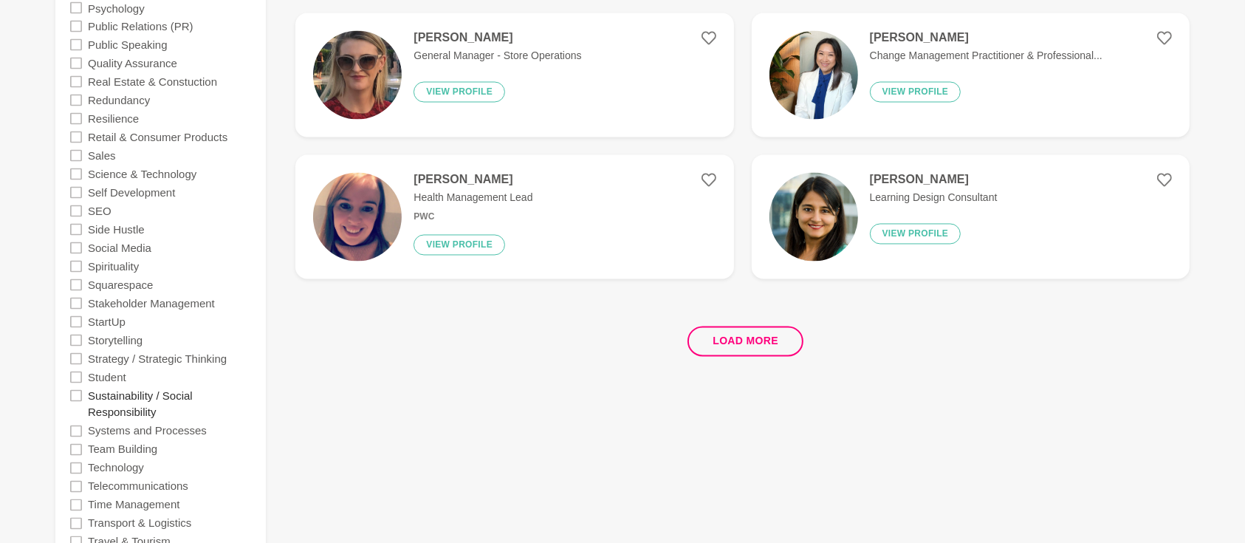
scroll to position [2757, 0]
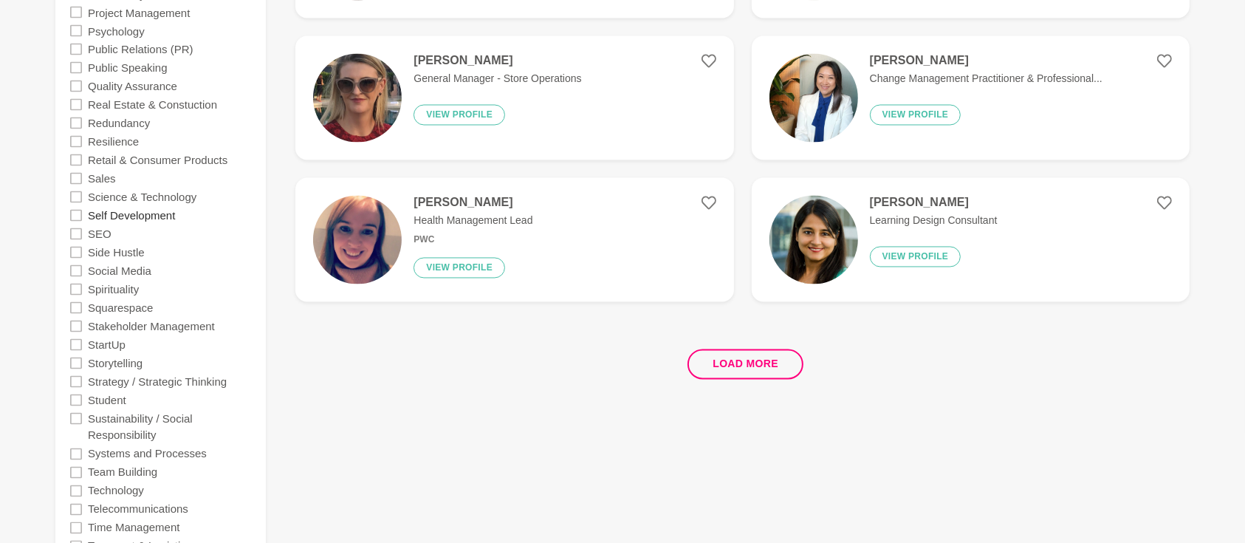
click at [164, 213] on label "Self Development" at bounding box center [131, 215] width 87 height 18
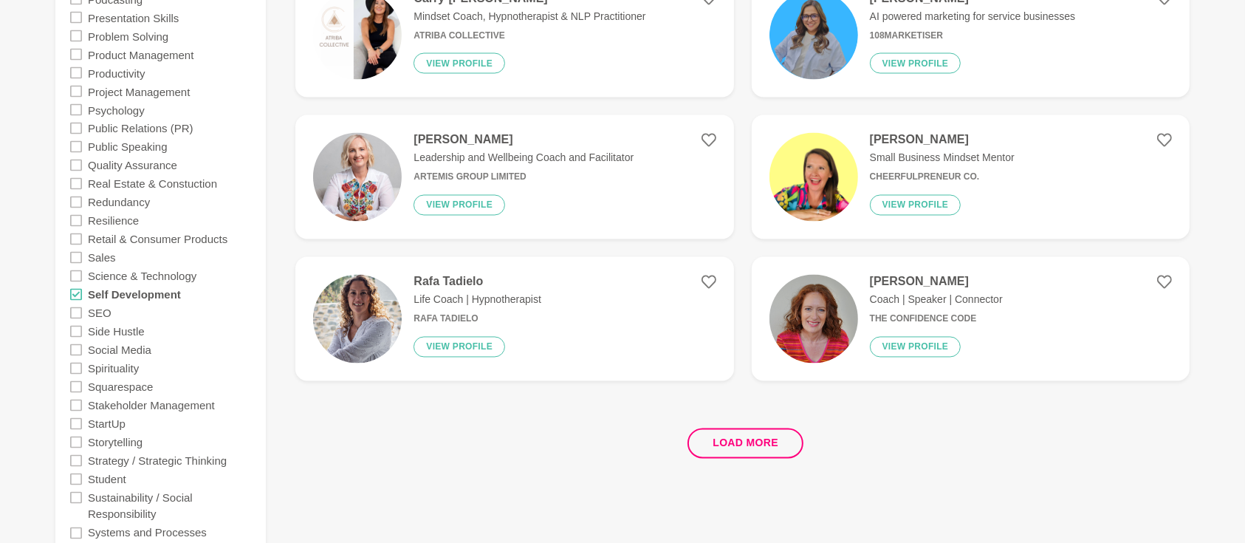
scroll to position [2494, 0]
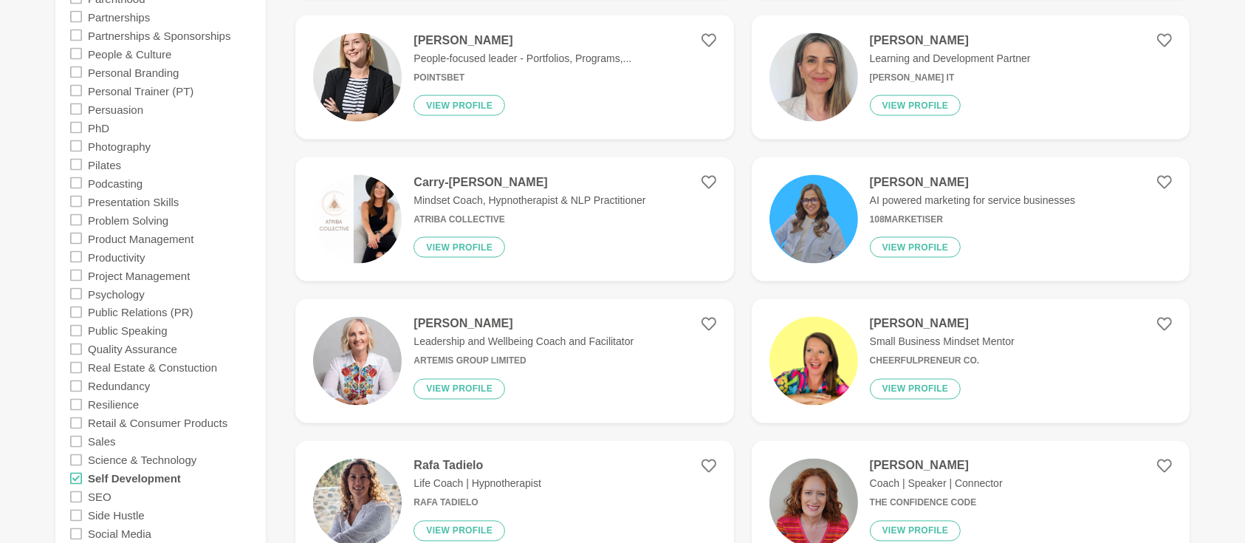
click at [912, 319] on h4 "Roslyn Thompson" at bounding box center [942, 324] width 145 height 15
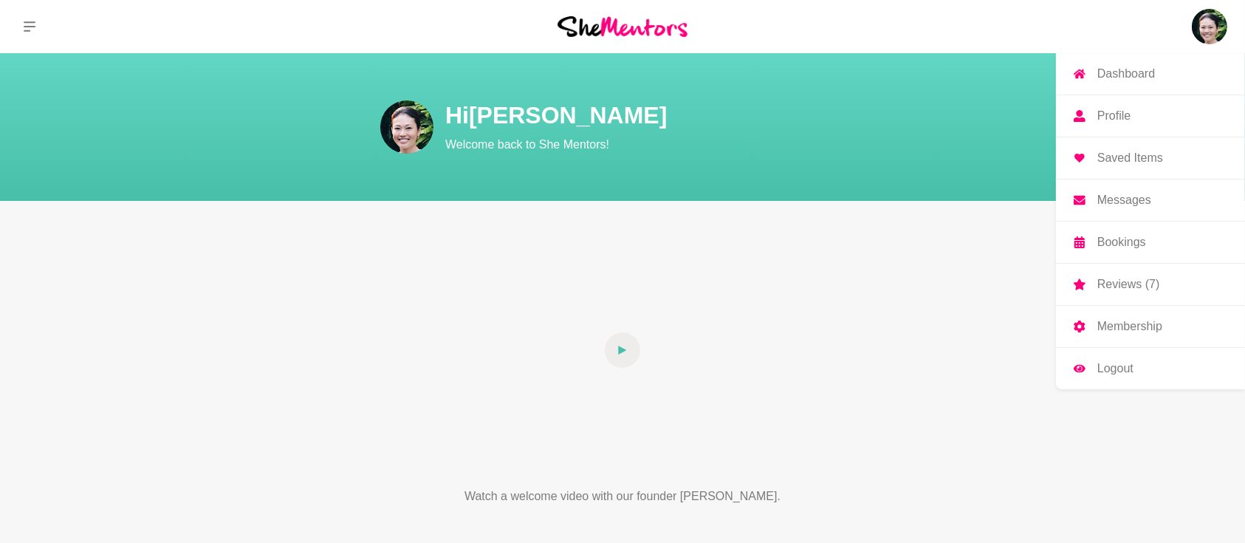
click at [1135, 332] on link "Membership" at bounding box center [1150, 326] width 189 height 41
